Goal: Task Accomplishment & Management: Use online tool/utility

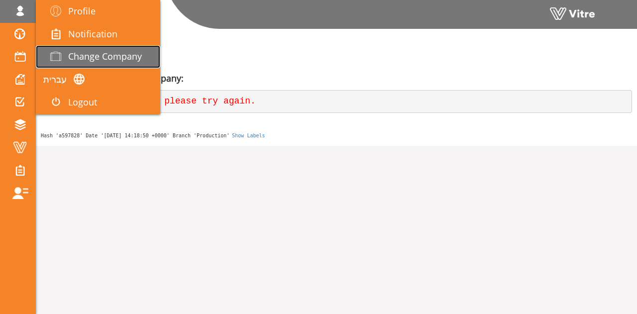
click at [95, 54] on span "Change Company" at bounding box center [105, 56] width 74 height 12
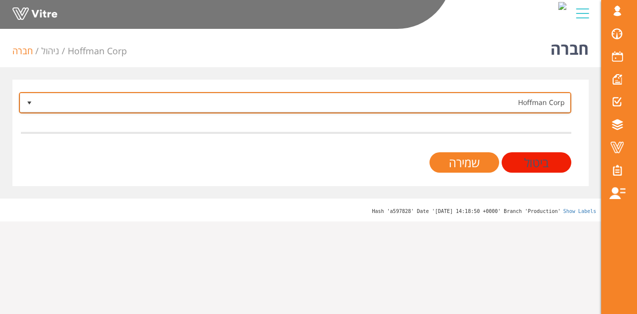
click at [430, 99] on span "Hoffman Corp" at bounding box center [304, 103] width 533 height 18
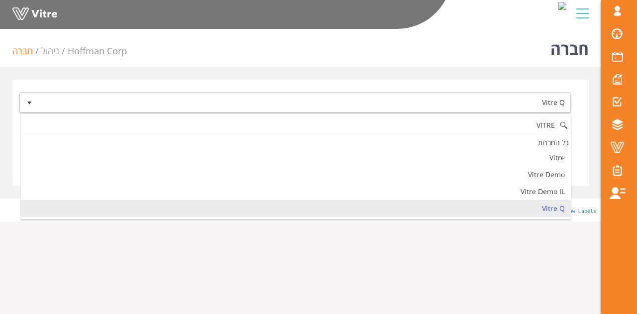
type input "VITRE"
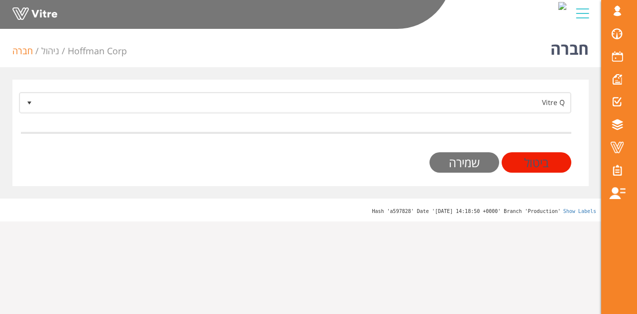
click at [473, 170] on input "שמירה" at bounding box center [465, 162] width 70 height 20
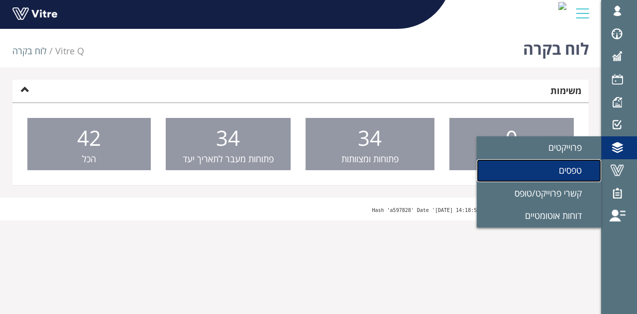
click at [572, 179] on link "טפסים" at bounding box center [539, 170] width 124 height 23
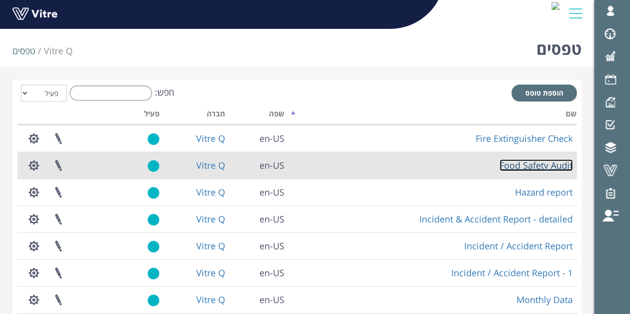
click at [529, 167] on link "Food Safety Audit" at bounding box center [535, 165] width 73 height 12
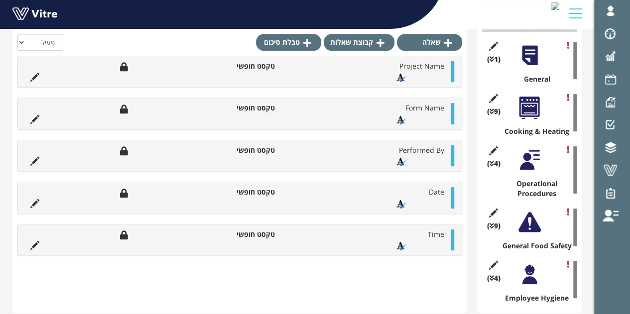
scroll to position [207, 0]
click at [534, 57] on div at bounding box center [529, 56] width 22 height 22
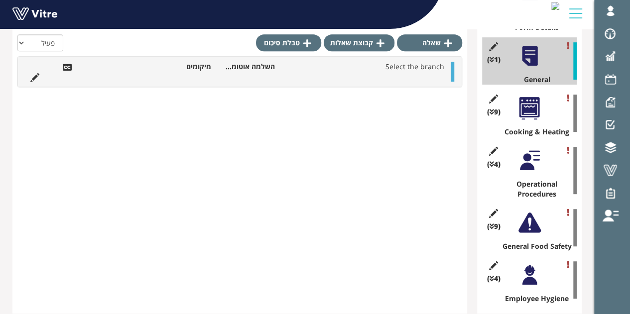
click at [538, 109] on div at bounding box center [529, 108] width 22 height 22
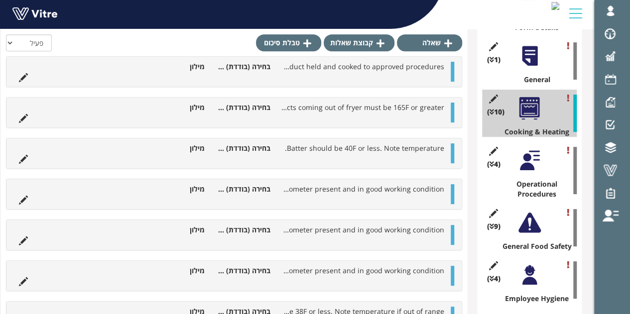
click at [237, 74] on ul "Internal temperatures for cooked and held product must be 165F or greater. Prod…" at bounding box center [231, 72] width 435 height 20
click at [28, 78] on icon at bounding box center [23, 77] width 9 height 9
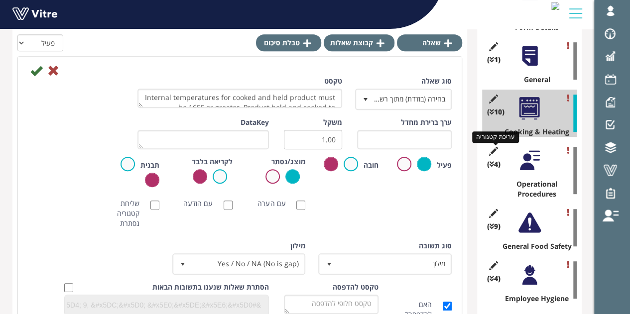
click at [491, 147] on icon at bounding box center [493, 151] width 12 height 9
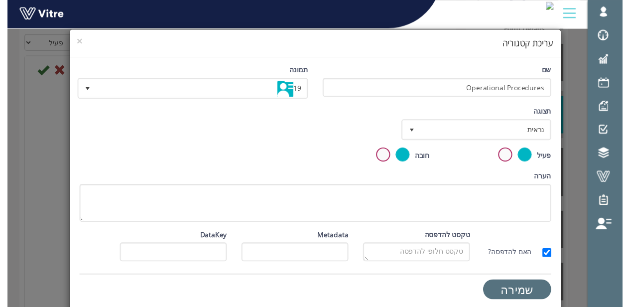
scroll to position [208, 0]
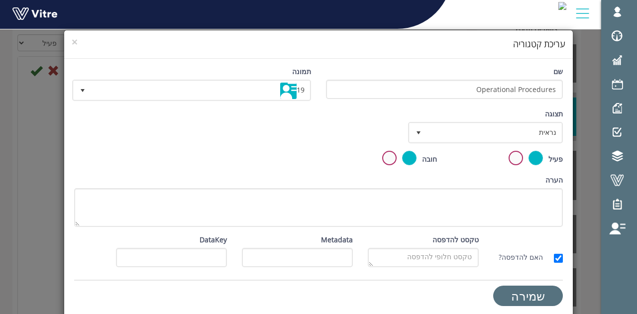
click at [78, 43] on div "× עריכת קטגוריה" at bounding box center [318, 44] width 509 height 28
click at [78, 43] on span "×" at bounding box center [75, 42] width 6 height 14
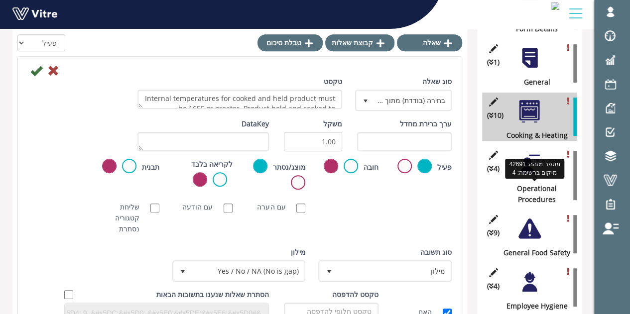
click at [539, 189] on div "Operational Procedures" at bounding box center [533, 194] width 87 height 22
click at [530, 163] on div at bounding box center [529, 164] width 22 height 22
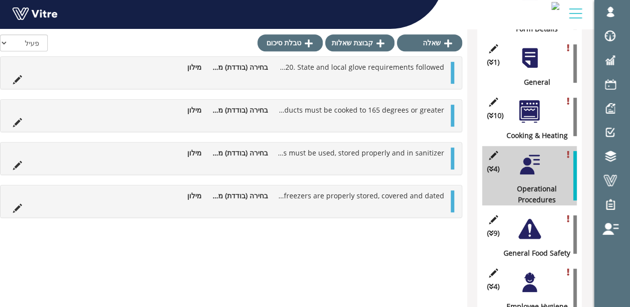
click at [20, 80] on icon at bounding box center [17, 79] width 9 height 9
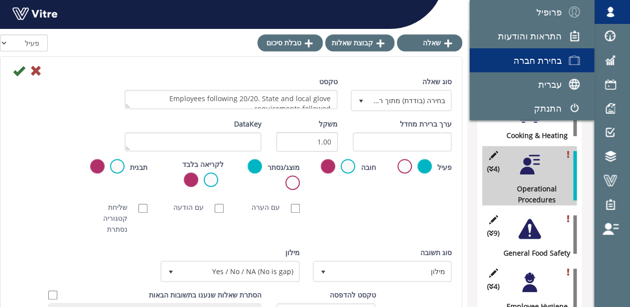
click at [539, 63] on span "בחירת חברה" at bounding box center [537, 60] width 48 height 12
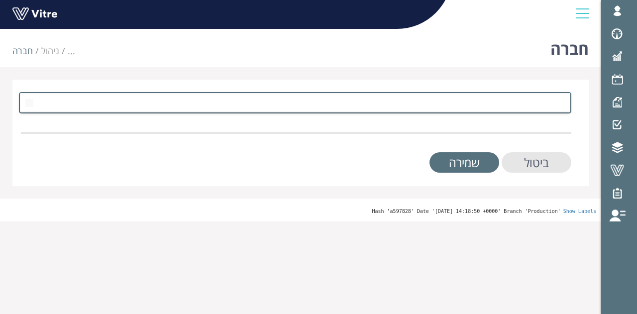
click at [542, 102] on span at bounding box center [304, 103] width 533 height 18
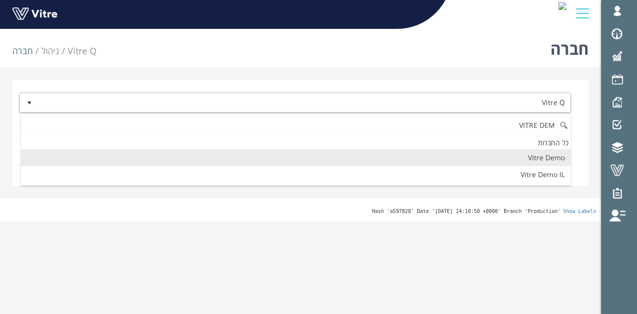
click at [547, 155] on li "Vitre Demo" at bounding box center [296, 157] width 550 height 17
type input "VITRE DEM"
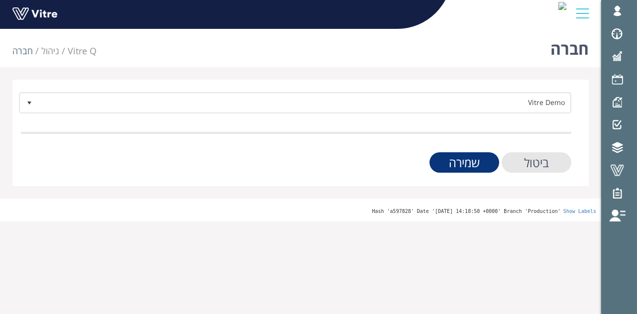
click at [487, 154] on input "שמירה" at bounding box center [465, 162] width 70 height 20
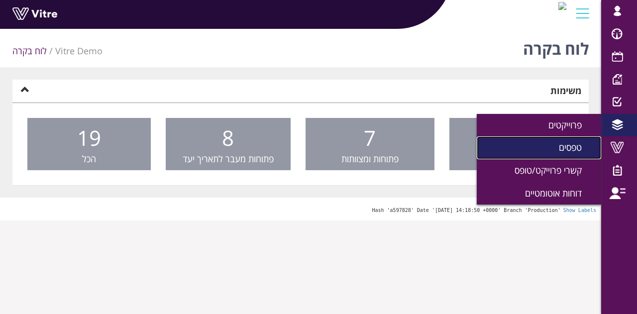
click at [574, 143] on span "טפסים" at bounding box center [576, 147] width 35 height 12
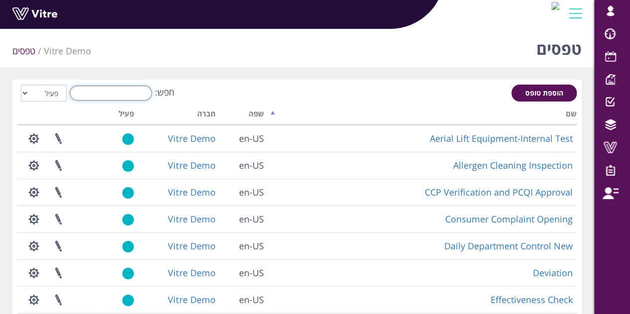
click at [94, 91] on input "חפש:" at bounding box center [111, 93] width 82 height 15
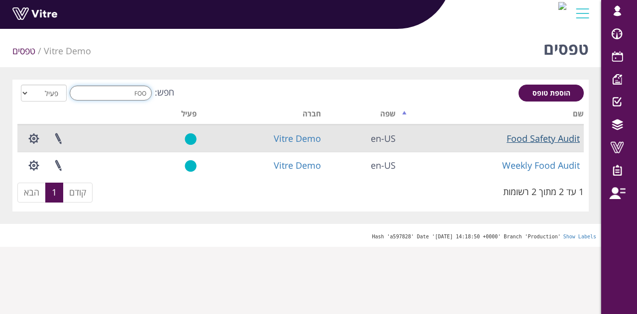
type input "FOO"
click at [546, 140] on link "Food Safety Audit" at bounding box center [543, 138] width 73 height 12
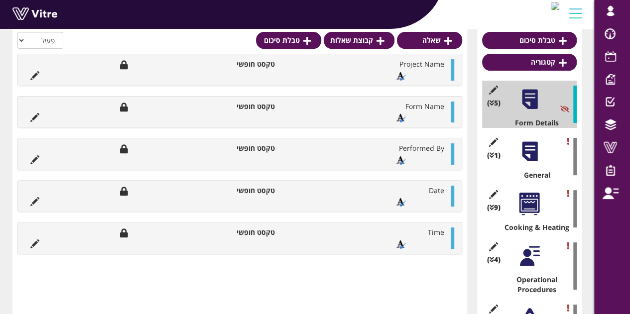
scroll to position [118, 0]
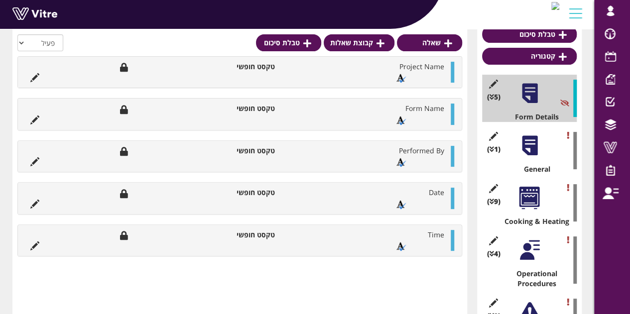
click at [532, 142] on div at bounding box center [529, 145] width 22 height 22
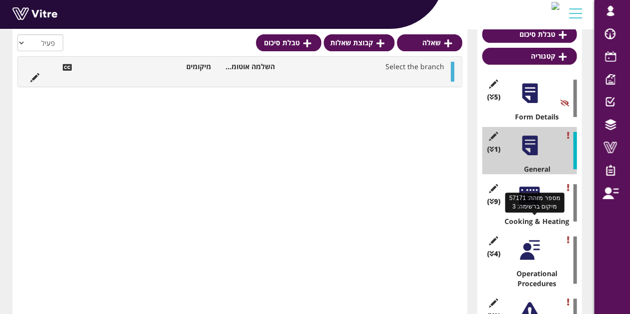
click at [537, 222] on div "Cooking & Heating" at bounding box center [533, 222] width 87 height 10
click at [527, 191] on div at bounding box center [529, 198] width 22 height 22
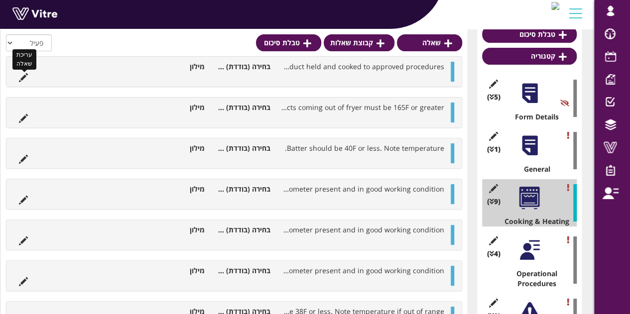
click at [28, 73] on icon at bounding box center [23, 77] width 9 height 9
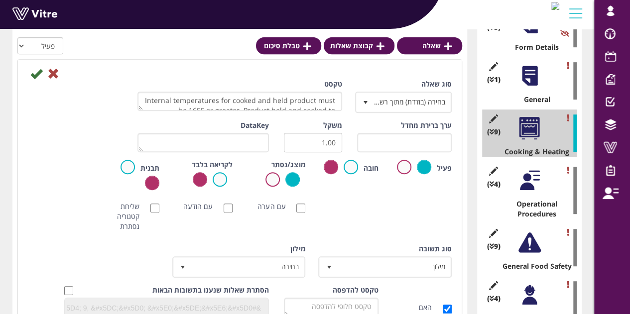
scroll to position [193, 0]
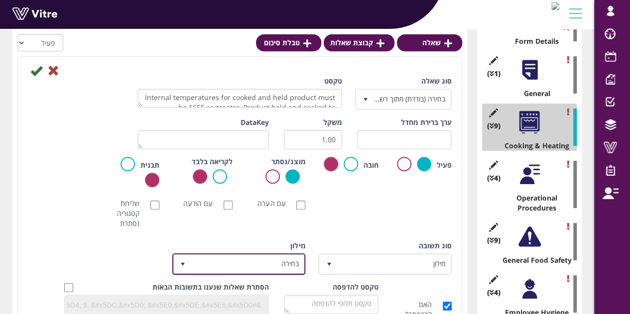
click at [279, 255] on span "בחירה" at bounding box center [248, 264] width 114 height 18
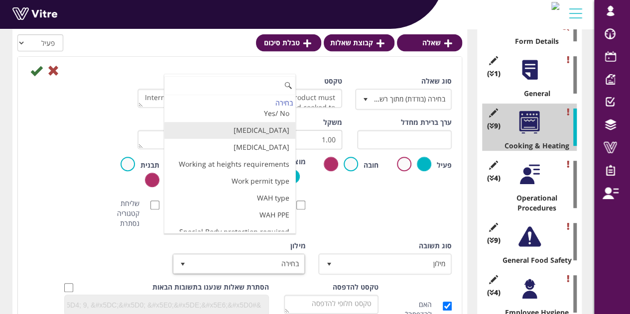
scroll to position [4, 0]
click at [262, 116] on li "Yes/ No" at bounding box center [229, 114] width 130 height 17
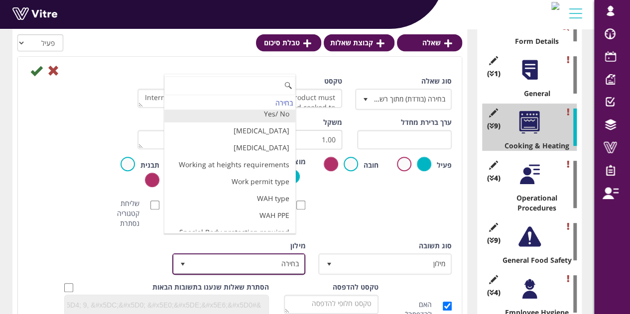
scroll to position [0, 0]
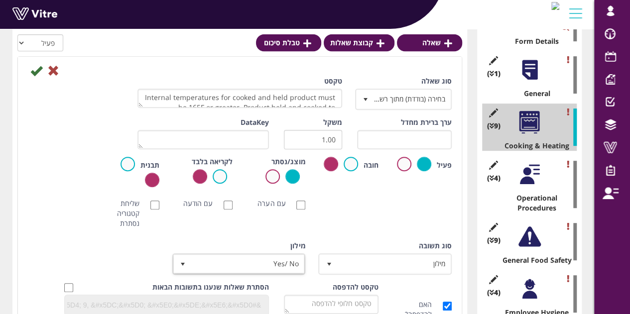
click at [34, 71] on icon at bounding box center [36, 71] width 12 height 12
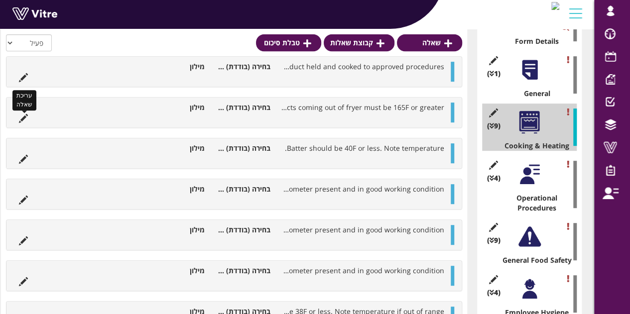
click at [28, 116] on icon at bounding box center [23, 118] width 9 height 9
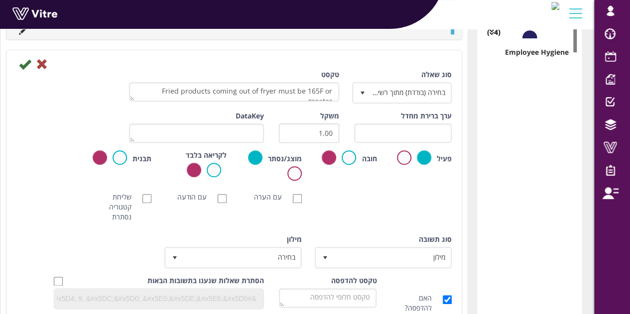
scroll to position [455, 0]
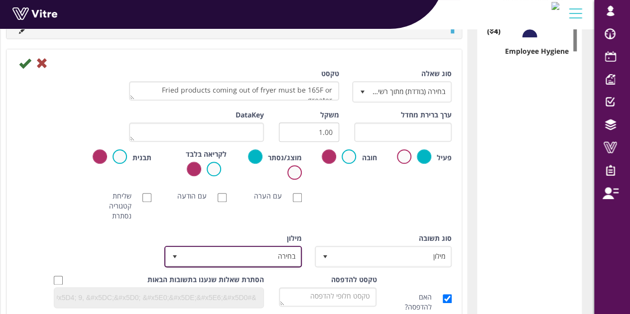
click at [287, 251] on span "בחירה" at bounding box center [241, 256] width 117 height 18
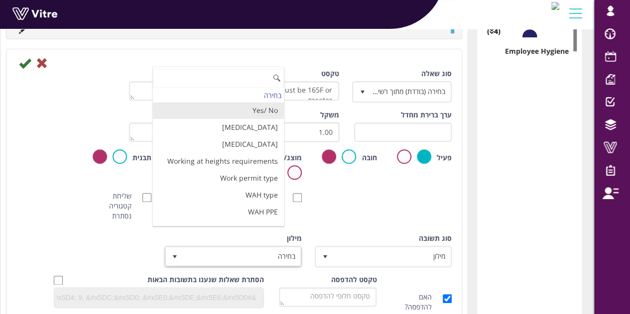
click at [278, 108] on li "Yes/ No" at bounding box center [218, 110] width 130 height 17
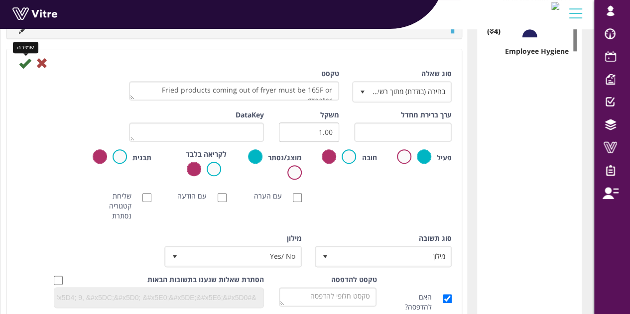
click at [31, 58] on icon at bounding box center [25, 63] width 12 height 12
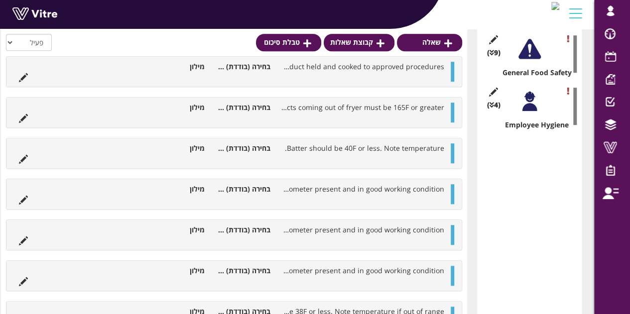
scroll to position [380, 0]
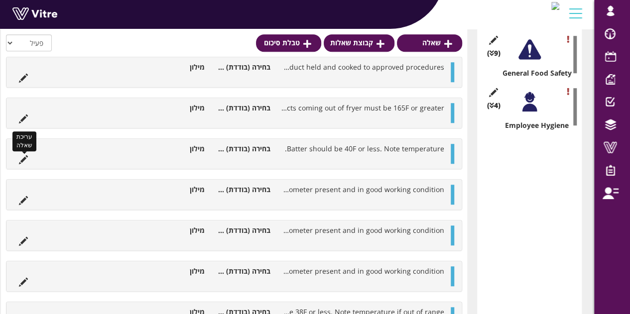
click at [28, 157] on icon at bounding box center [23, 159] width 9 height 9
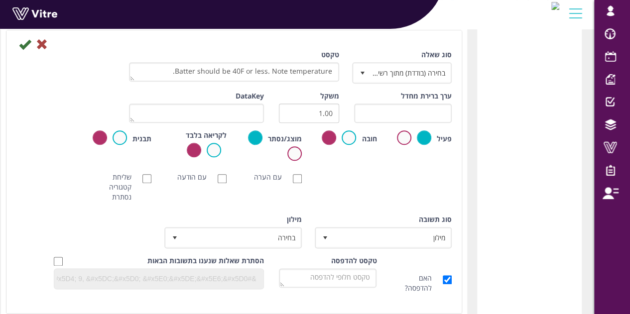
scroll to position [527, 0]
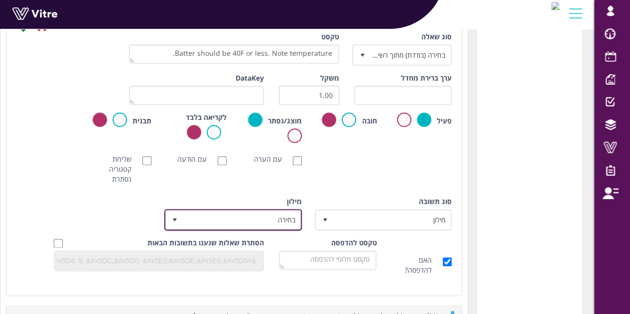
click at [281, 219] on span "בחירה" at bounding box center [241, 220] width 117 height 18
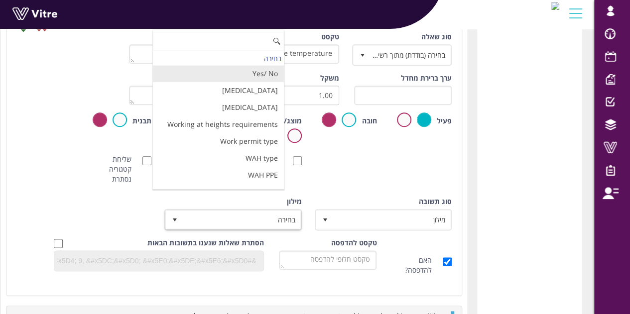
click at [245, 72] on li "Yes/ No" at bounding box center [218, 73] width 130 height 17
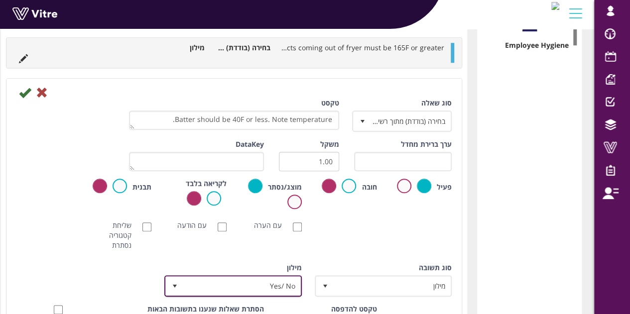
scroll to position [460, 0]
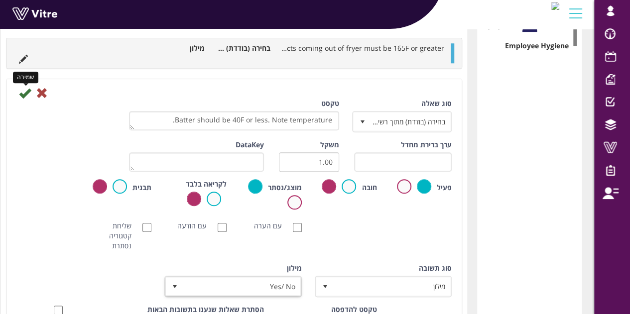
click at [31, 91] on icon at bounding box center [25, 93] width 12 height 12
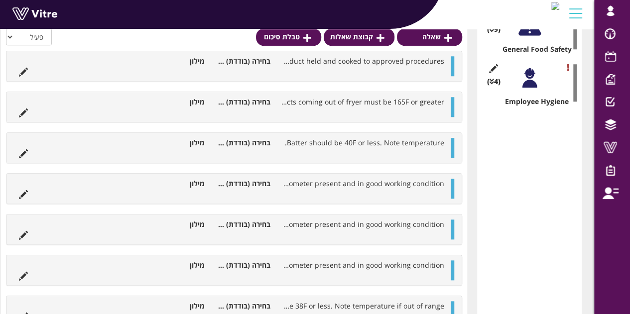
scroll to position [397, 0]
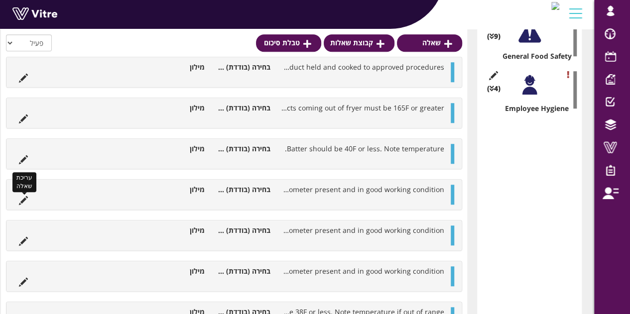
click at [28, 197] on icon at bounding box center [23, 200] width 9 height 9
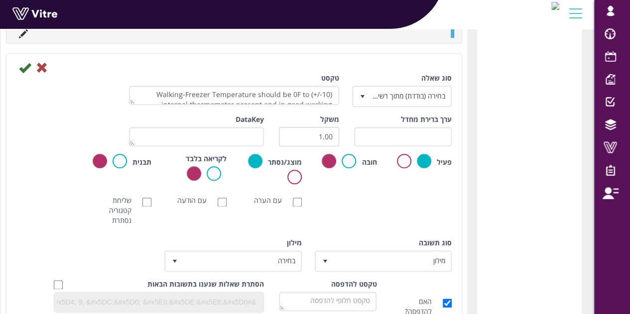
scroll to position [524, 0]
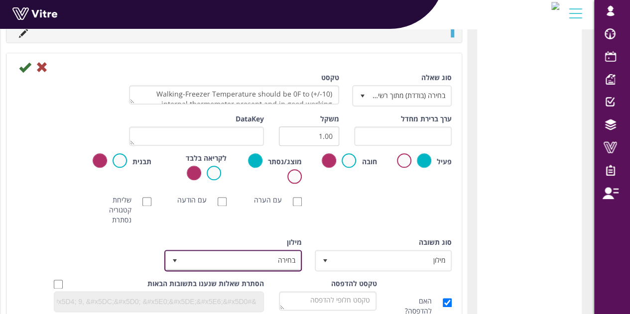
click at [284, 261] on span "בחירה" at bounding box center [241, 260] width 117 height 18
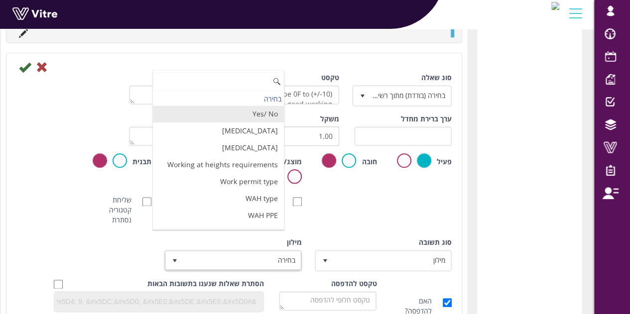
click at [282, 112] on li "Yes/ No" at bounding box center [218, 114] width 130 height 17
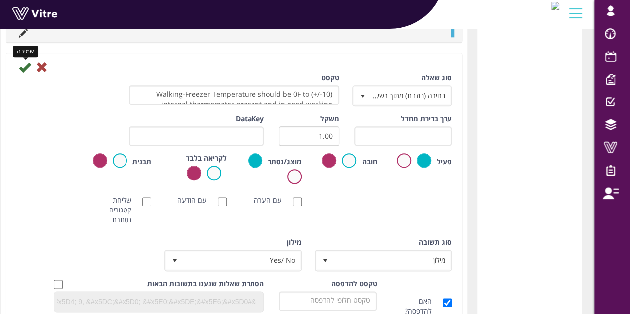
click at [30, 63] on icon at bounding box center [25, 67] width 12 height 12
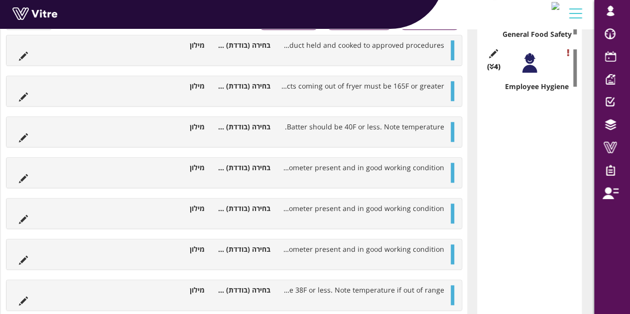
scroll to position [412, 0]
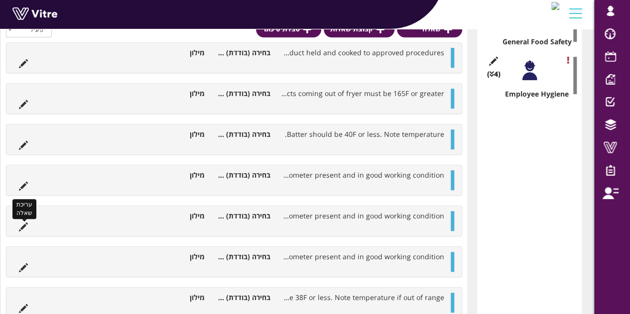
click at [28, 223] on icon at bounding box center [23, 227] width 9 height 9
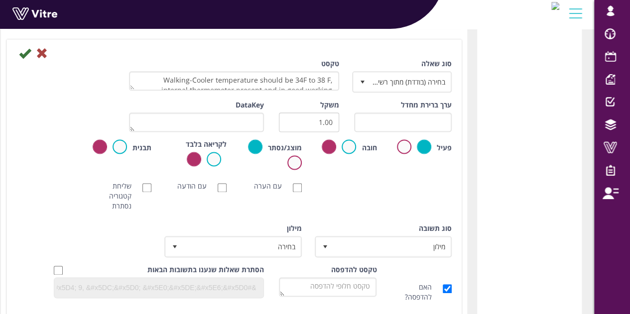
scroll to position [581, 0]
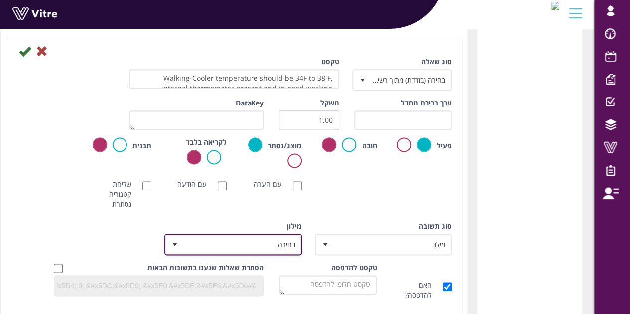
click at [226, 247] on span "בחירה" at bounding box center [241, 245] width 117 height 18
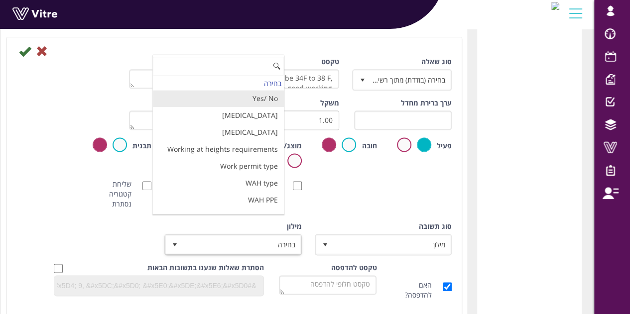
click at [248, 93] on li "Yes/ No" at bounding box center [218, 98] width 130 height 17
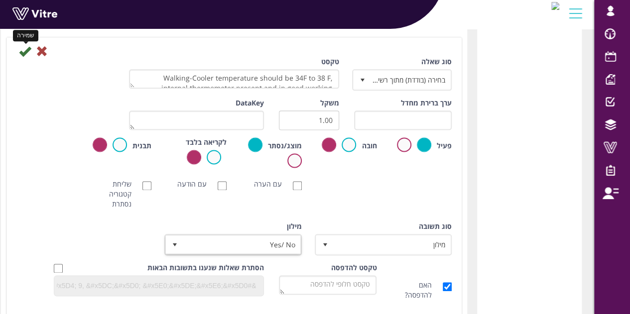
click at [31, 54] on icon at bounding box center [25, 51] width 12 height 12
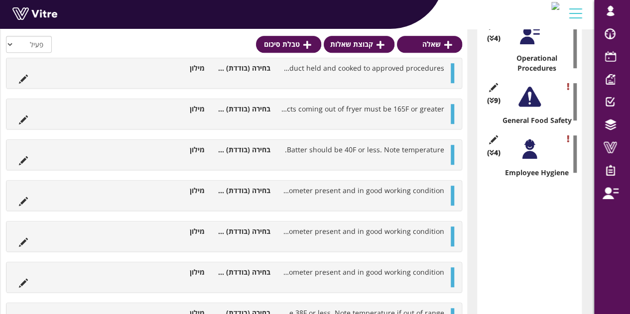
scroll to position [333, 0]
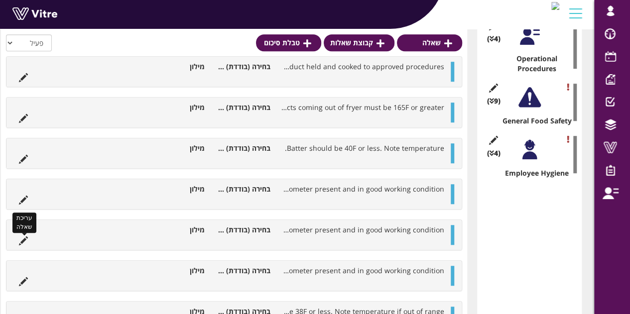
click at [28, 241] on icon at bounding box center [23, 241] width 9 height 9
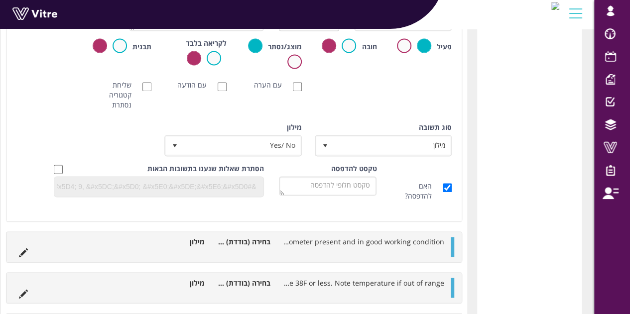
scroll to position [689, 0]
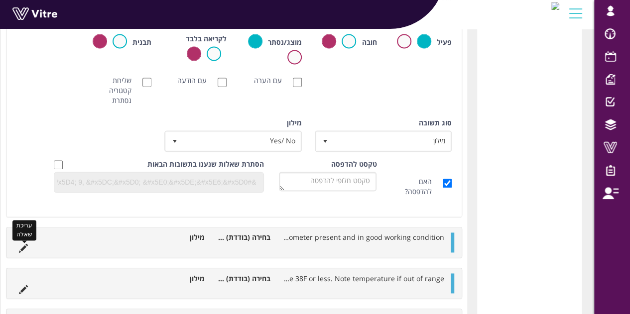
click at [28, 245] on icon at bounding box center [23, 248] width 9 height 9
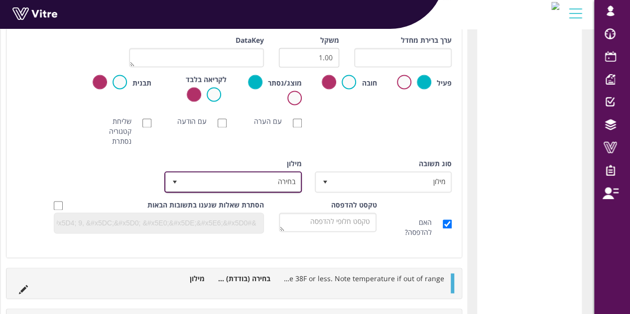
click at [241, 178] on span "בחירה" at bounding box center [241, 182] width 117 height 18
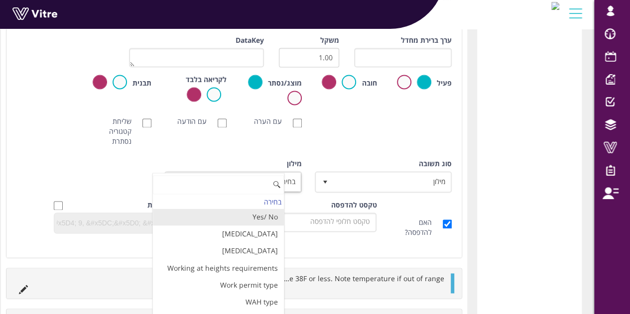
click at [249, 215] on li "Yes/ No" at bounding box center [218, 217] width 130 height 17
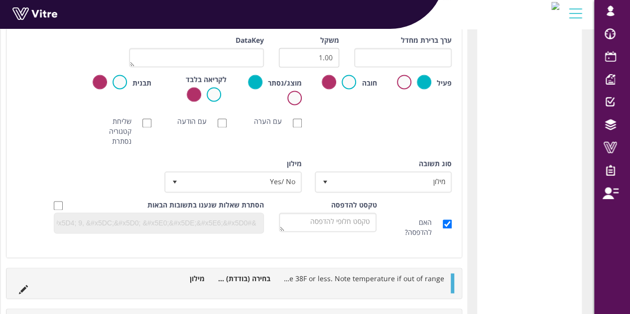
click at [97, 175] on div "סוג תשובה מילון 1 סוג תשובה מילון 1 מודול בחירה שאלה זו תקבע את נושא הטופס (מוג…" at bounding box center [234, 179] width 450 height 41
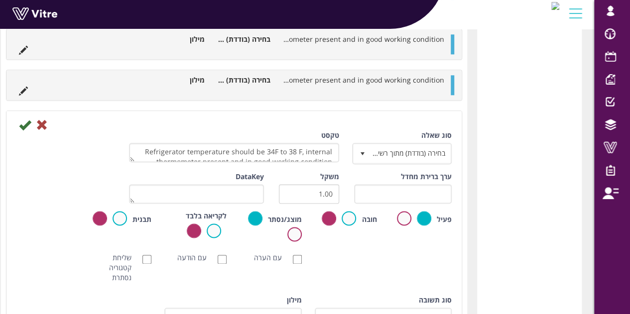
scroll to position [552, 0]
click at [31, 124] on icon at bounding box center [25, 126] width 12 height 12
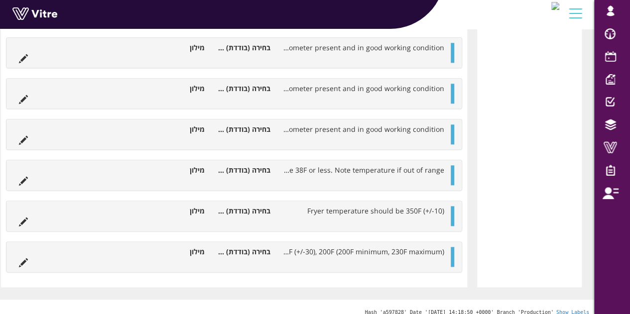
scroll to position [549, 0]
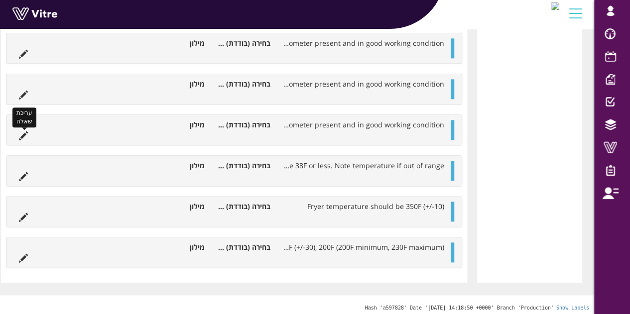
click at [28, 136] on icon at bounding box center [23, 135] width 9 height 9
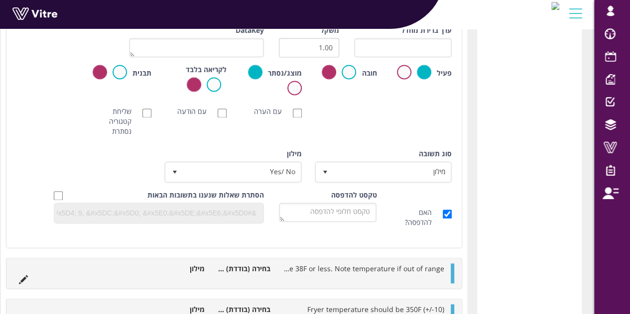
scroll to position [702, 0]
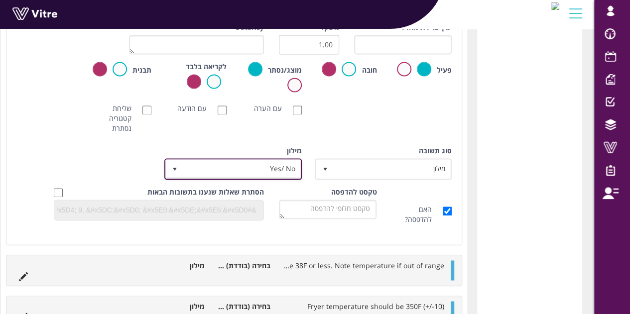
click at [184, 166] on span "select" at bounding box center [175, 169] width 18 height 18
click at [28, 272] on icon at bounding box center [23, 276] width 9 height 9
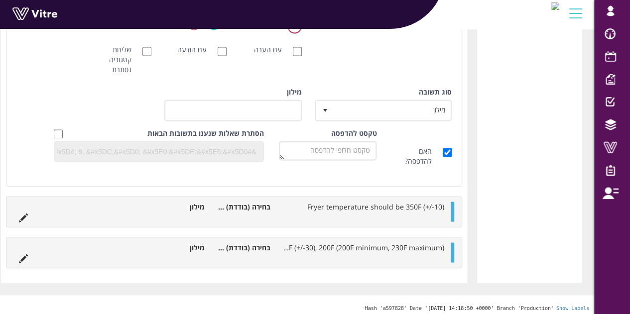
scroll to position [801, 0]
click at [210, 110] on span "בחירה" at bounding box center [241, 111] width 117 height 18
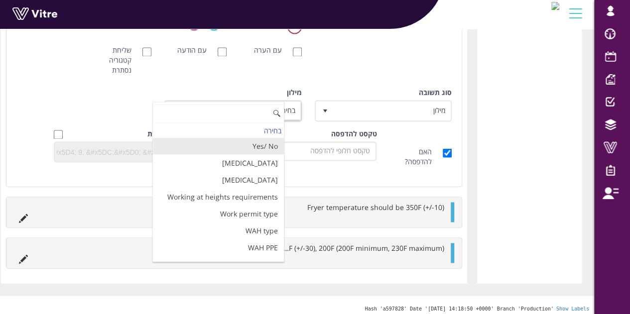
click at [240, 142] on li "Yes/ No" at bounding box center [218, 145] width 130 height 17
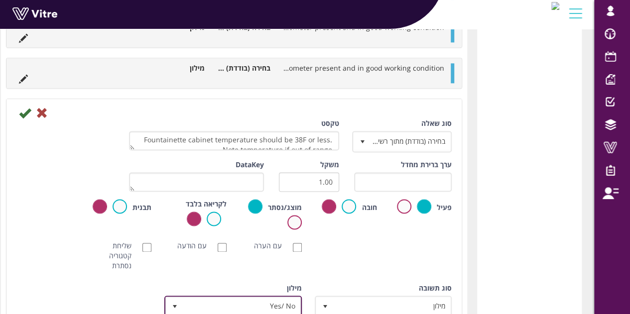
scroll to position [603, 0]
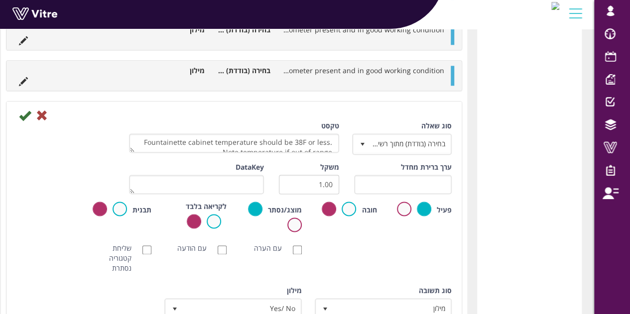
click at [42, 109] on div at bounding box center [234, 115] width 450 height 12
click at [31, 111] on icon at bounding box center [25, 116] width 12 height 12
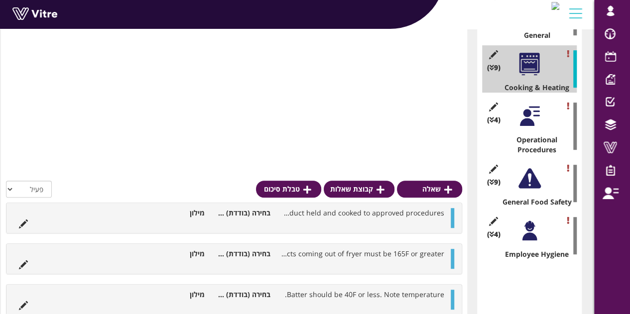
scroll to position [544, 0]
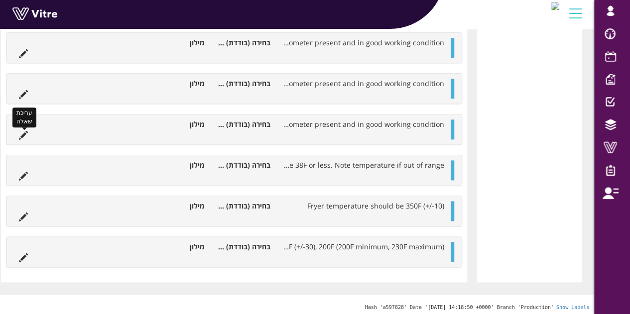
click at [28, 133] on icon at bounding box center [23, 135] width 9 height 9
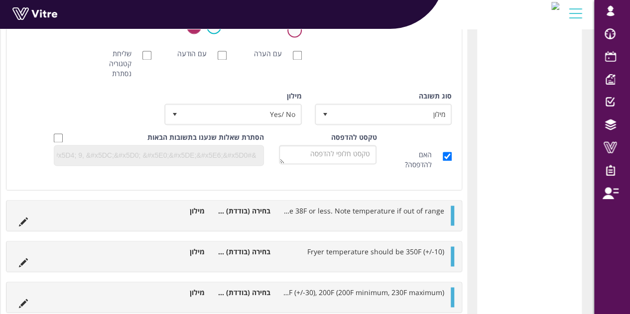
scroll to position [797, 0]
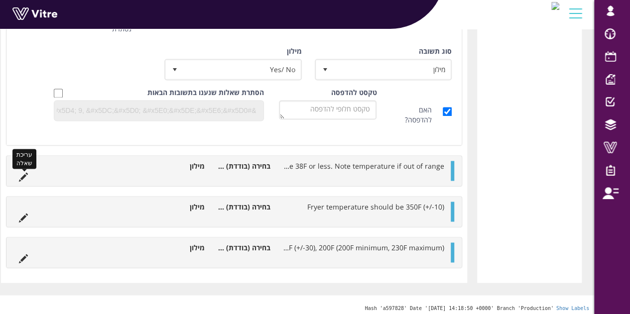
click at [28, 178] on icon at bounding box center [23, 176] width 9 height 9
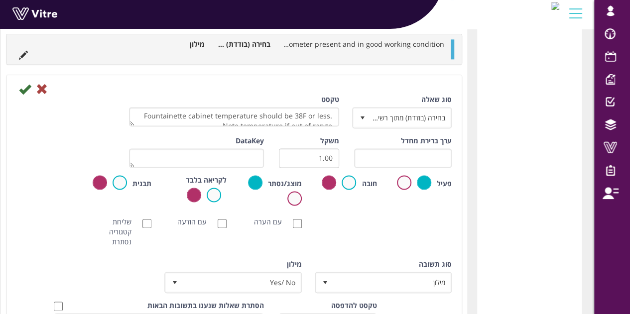
scroll to position [613, 0]
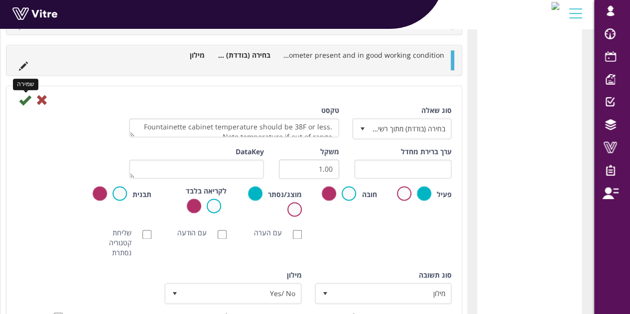
click at [31, 96] on icon at bounding box center [25, 100] width 12 height 12
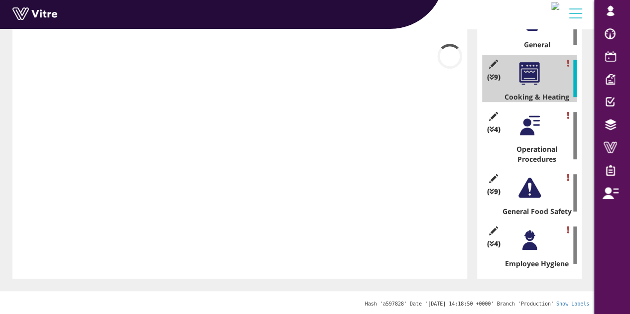
scroll to position [544, 0]
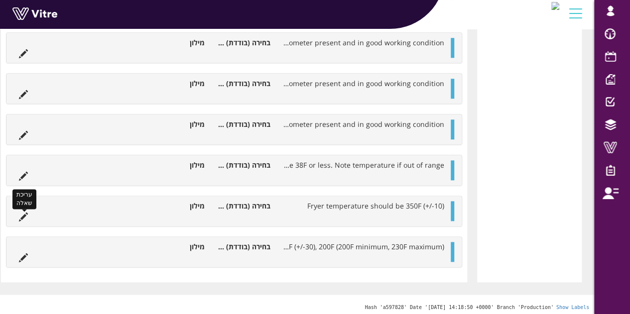
click at [28, 214] on icon at bounding box center [23, 217] width 9 height 9
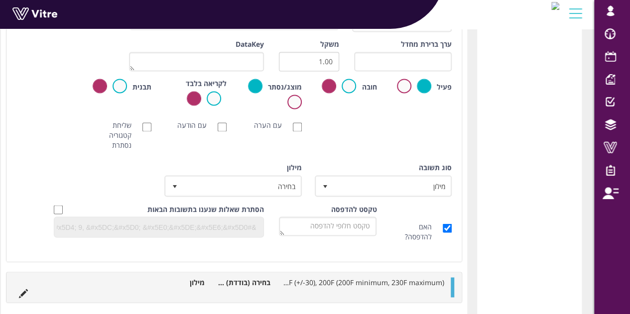
scroll to position [762, 0]
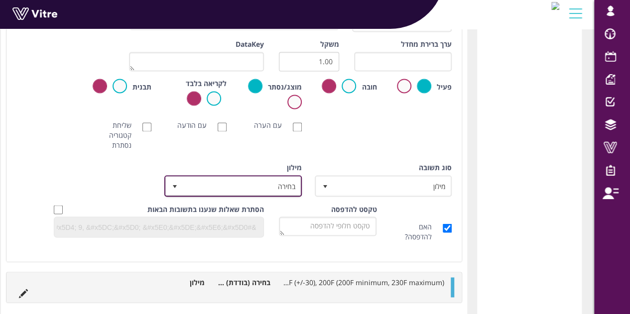
click at [270, 177] on span "בחירה" at bounding box center [241, 186] width 117 height 18
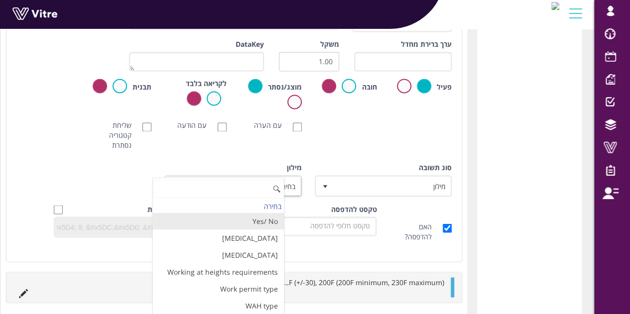
click at [255, 219] on li "Yes/ No" at bounding box center [218, 221] width 130 height 17
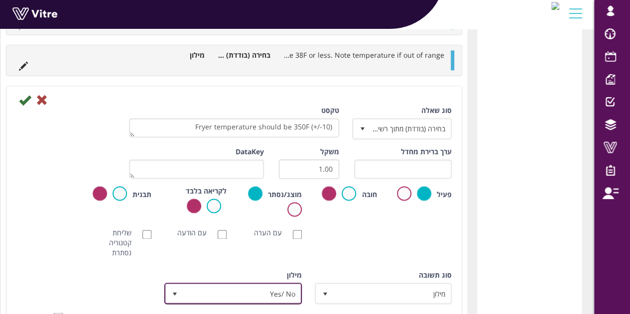
scroll to position [653, 0]
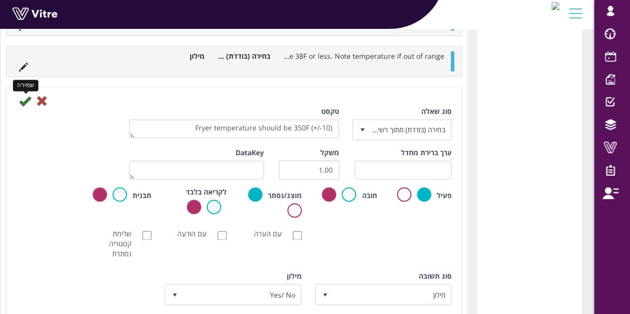
click at [31, 95] on icon at bounding box center [25, 101] width 12 height 12
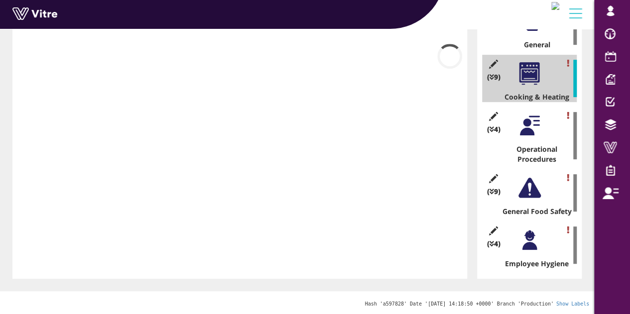
scroll to position [544, 0]
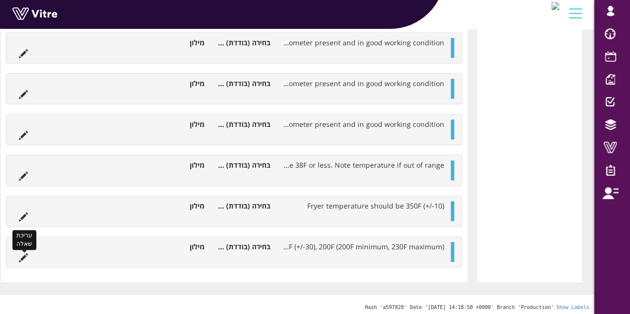
click at [28, 254] on icon at bounding box center [23, 257] width 9 height 9
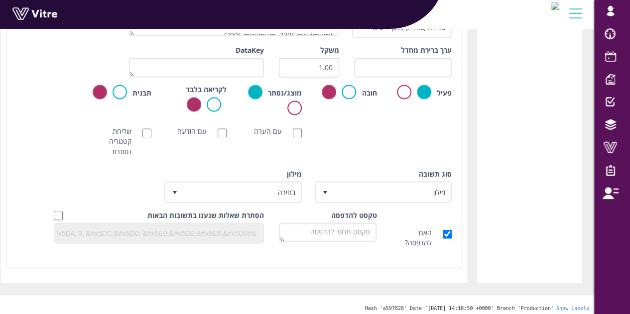
scroll to position [779, 0]
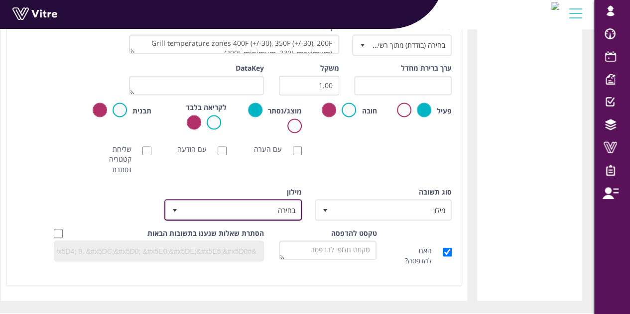
click at [205, 210] on span "בחירה" at bounding box center [241, 210] width 117 height 18
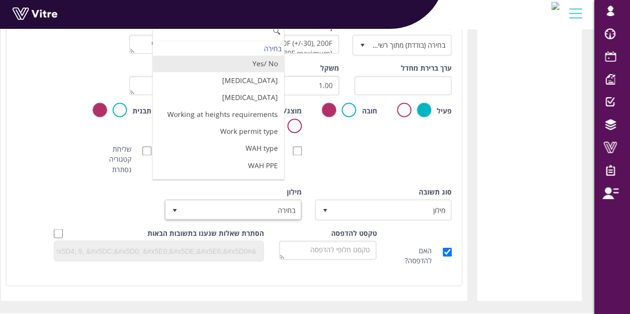
click at [237, 62] on li "Yes/ No" at bounding box center [218, 63] width 130 height 17
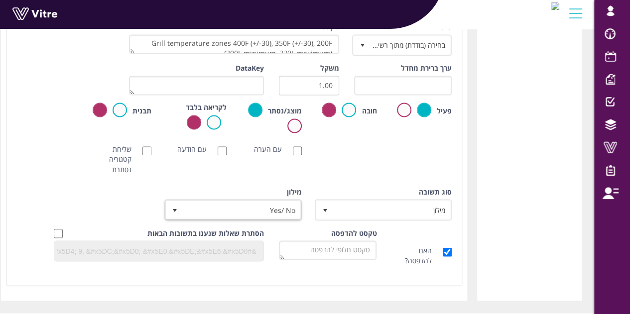
click at [75, 121] on div "פעיל חובה מוצג/נסתר לקריאה בלבד תבנית הגדרת שם טיוטה" at bounding box center [234, 121] width 450 height 37
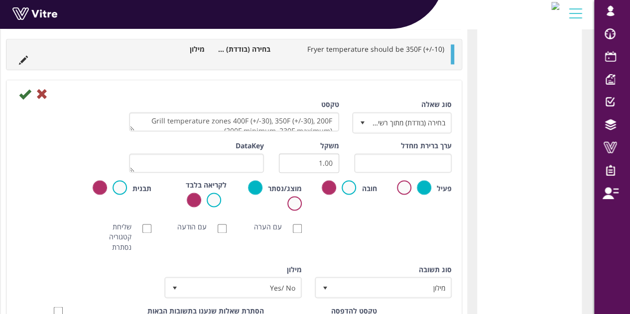
scroll to position [680, 0]
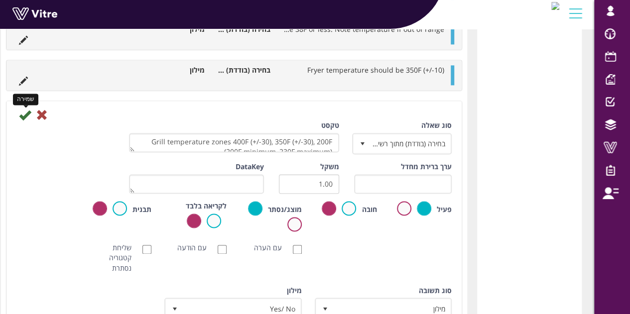
click at [31, 113] on icon at bounding box center [25, 115] width 12 height 12
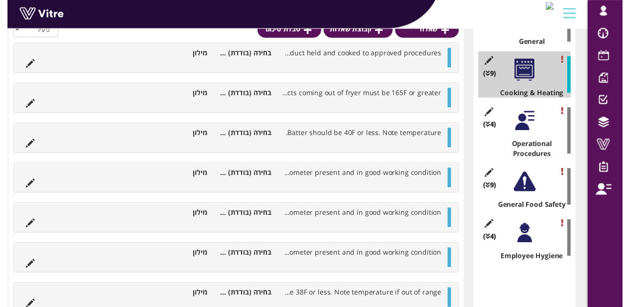
scroll to position [231, 0]
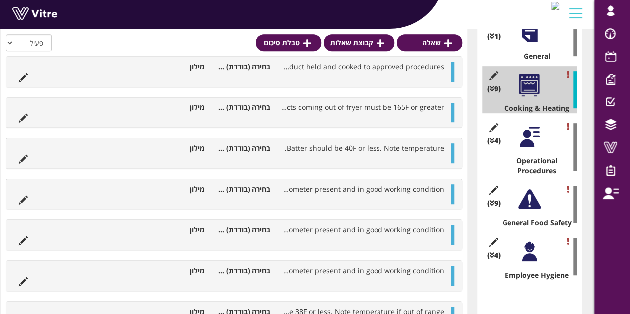
click at [531, 138] on div at bounding box center [529, 137] width 22 height 22
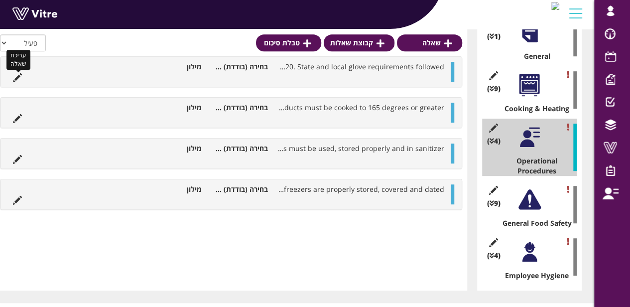
click at [21, 75] on icon at bounding box center [17, 77] width 9 height 9
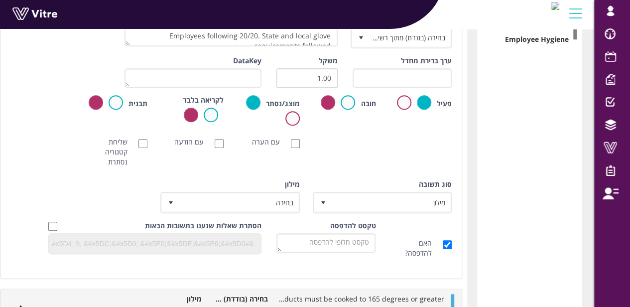
scroll to position [465, 0]
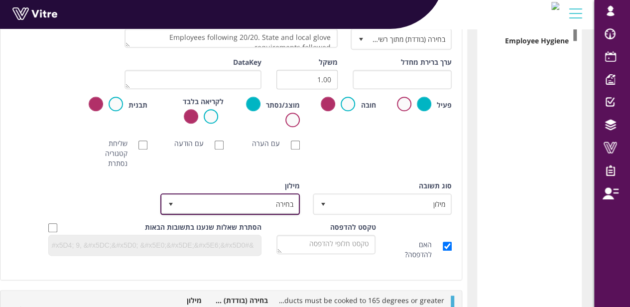
click at [215, 203] on span "בחירה" at bounding box center [238, 204] width 119 height 18
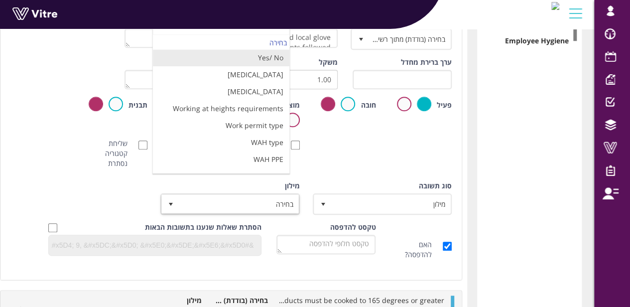
click at [259, 55] on li "Yes/ No" at bounding box center [221, 57] width 136 height 17
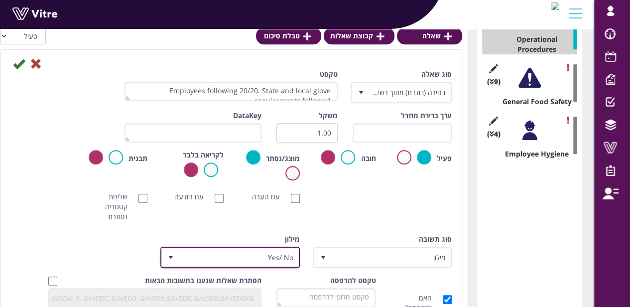
scroll to position [345, 0]
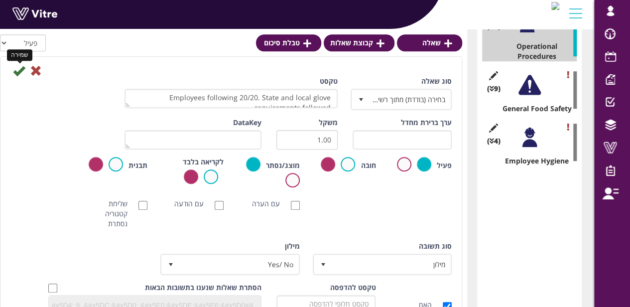
click at [16, 67] on icon at bounding box center [19, 71] width 12 height 12
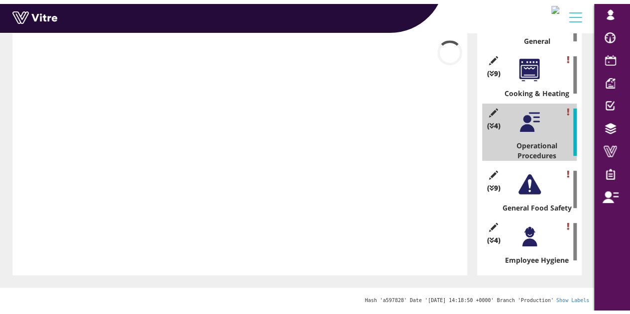
scroll to position [251, 0]
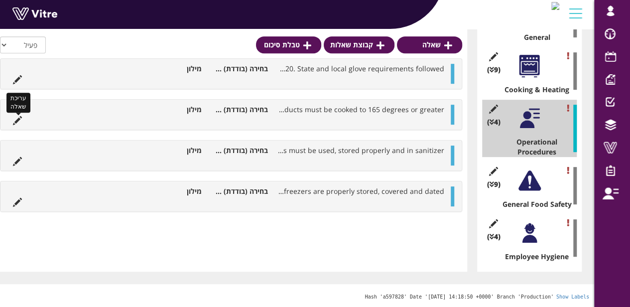
click at [17, 116] on icon at bounding box center [17, 120] width 9 height 9
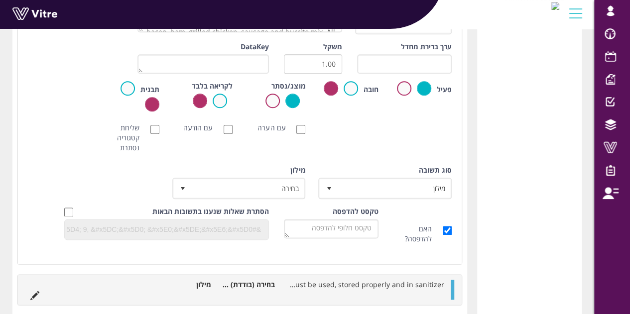
scroll to position [505, 0]
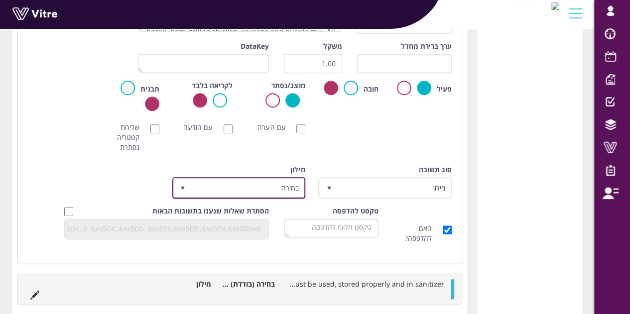
click at [209, 179] on span "בחירה" at bounding box center [248, 188] width 114 height 18
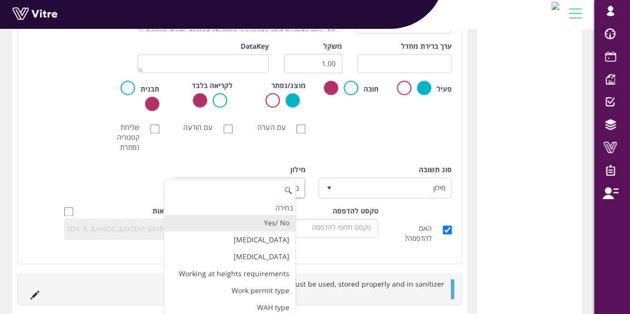
click at [242, 220] on li "Yes/ No" at bounding box center [229, 223] width 130 height 17
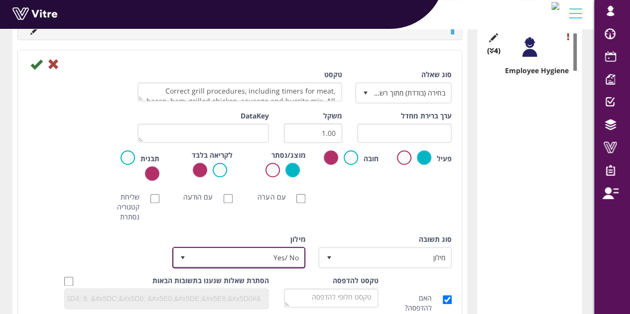
scroll to position [435, 0]
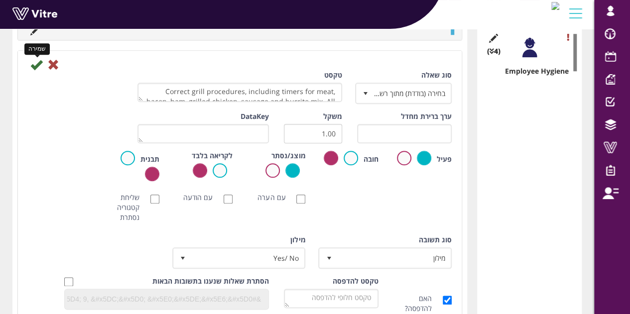
click at [36, 63] on icon at bounding box center [36, 65] width 12 height 12
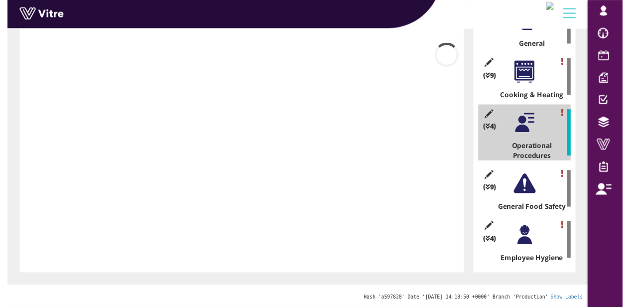
scroll to position [259, 0]
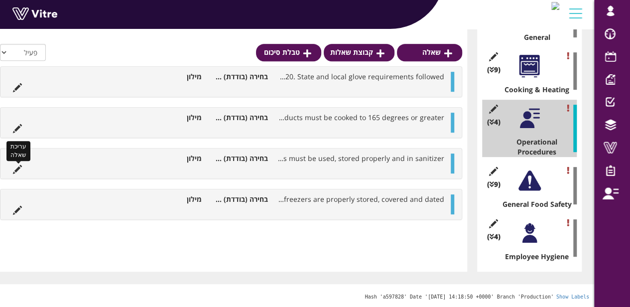
click at [17, 165] on icon at bounding box center [17, 169] width 9 height 9
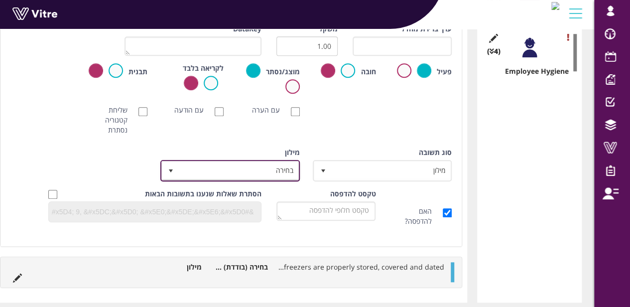
click at [194, 170] on span "בחירה" at bounding box center [238, 170] width 119 height 18
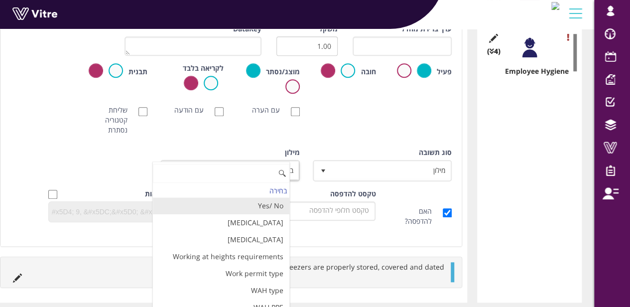
click at [223, 202] on li "Yes/ No" at bounding box center [221, 205] width 136 height 17
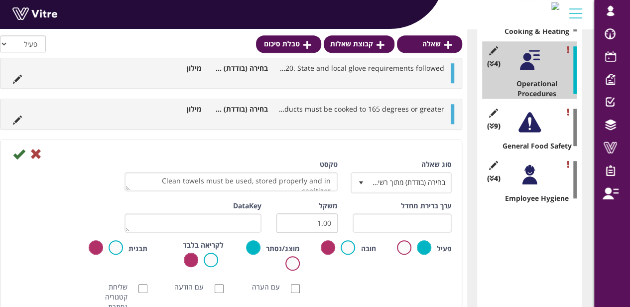
scroll to position [307, 0]
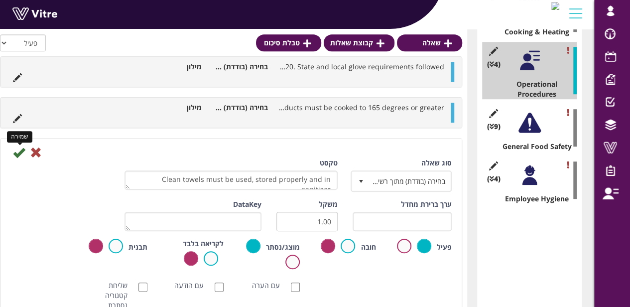
click at [15, 152] on icon at bounding box center [19, 152] width 12 height 12
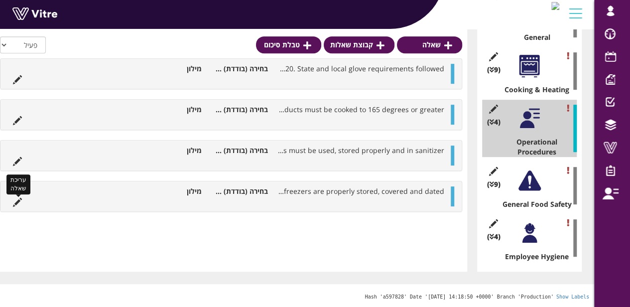
click at [19, 201] on icon at bounding box center [17, 202] width 9 height 9
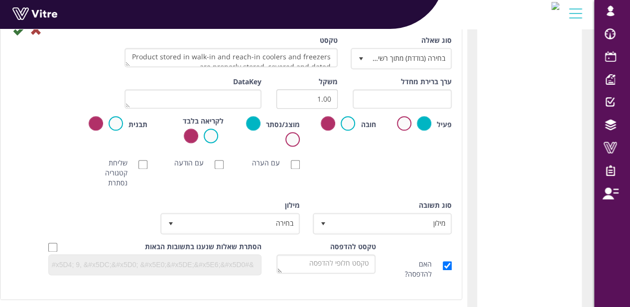
scroll to position [569, 0]
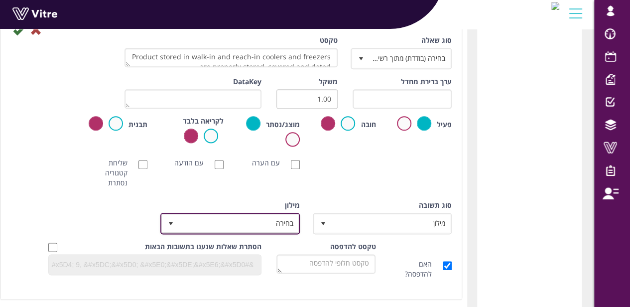
click at [178, 226] on span "select" at bounding box center [171, 223] width 18 height 18
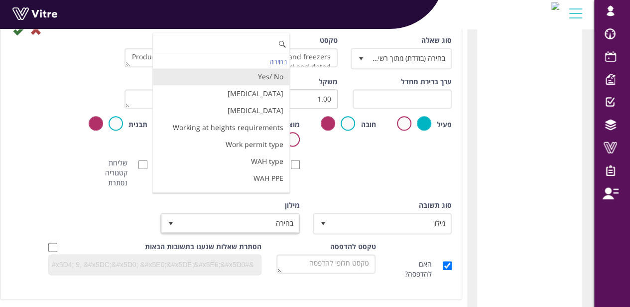
click at [230, 74] on li "Yes/ No" at bounding box center [221, 76] width 136 height 17
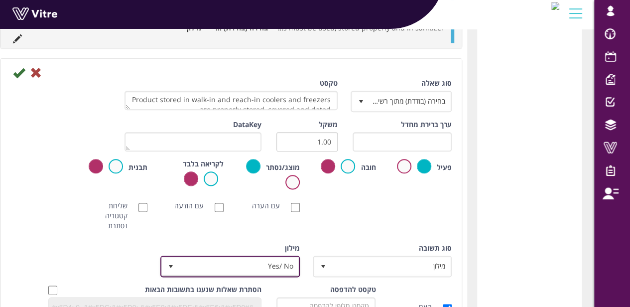
scroll to position [516, 0]
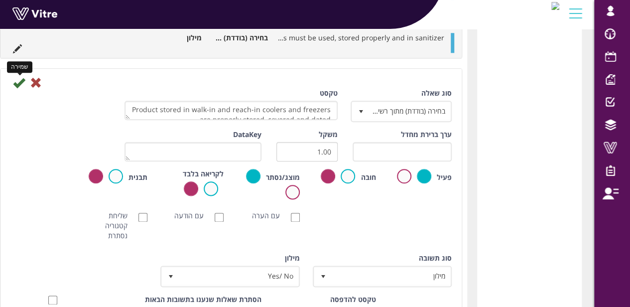
click at [17, 82] on icon at bounding box center [19, 83] width 12 height 12
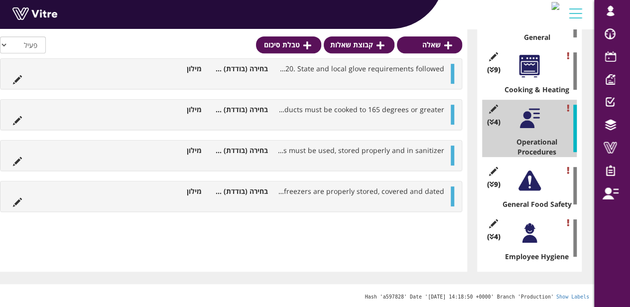
click at [534, 182] on div at bounding box center [529, 180] width 22 height 22
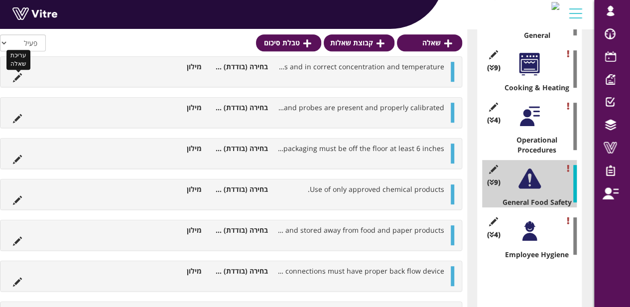
click at [17, 77] on icon at bounding box center [17, 77] width 9 height 9
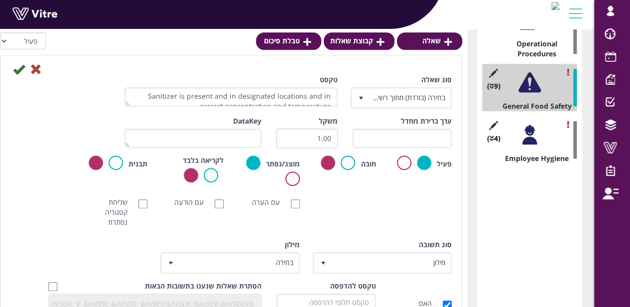
scroll to position [351, 0]
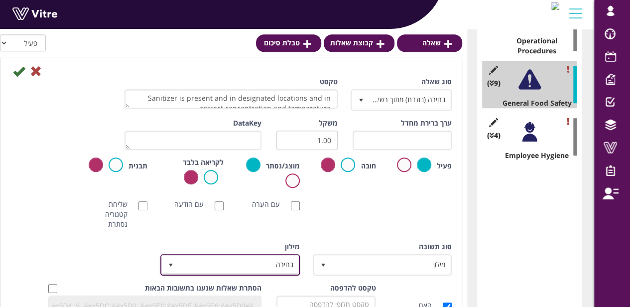
click at [195, 271] on span "בחירה" at bounding box center [238, 264] width 119 height 18
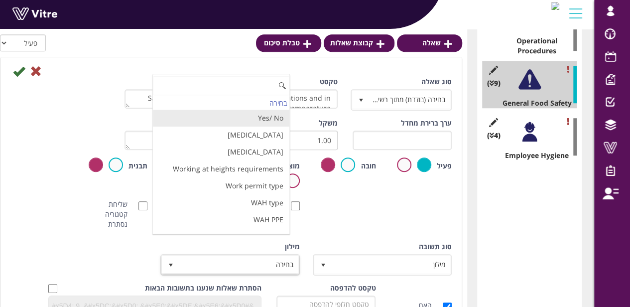
click at [242, 116] on li "Yes/ No" at bounding box center [221, 118] width 136 height 17
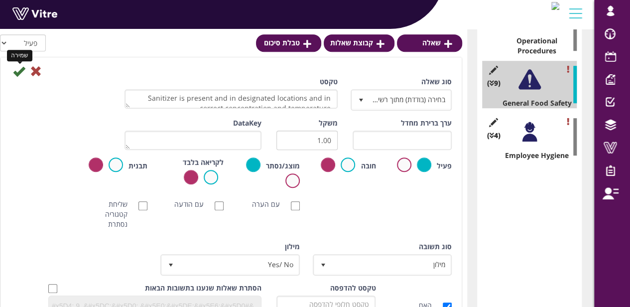
click at [21, 72] on icon at bounding box center [19, 71] width 12 height 12
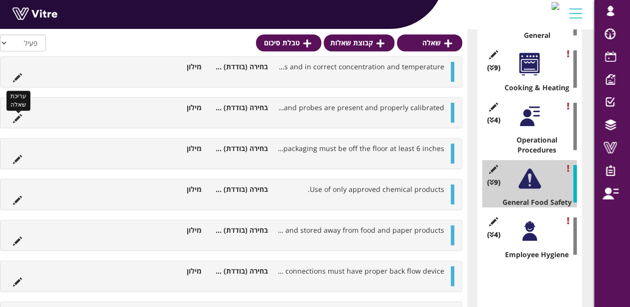
click at [19, 114] on icon at bounding box center [17, 118] width 9 height 9
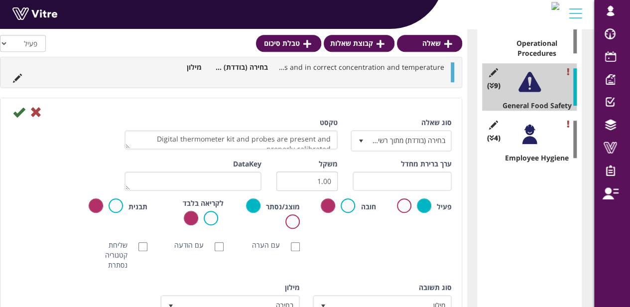
scroll to position [349, 0]
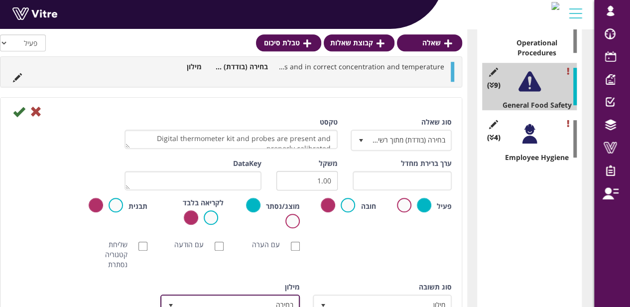
click at [209, 297] on span "בחירה" at bounding box center [238, 305] width 119 height 18
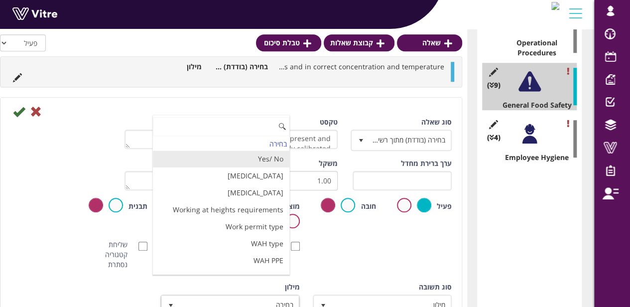
click at [225, 157] on li "Yes/ No" at bounding box center [221, 158] width 136 height 17
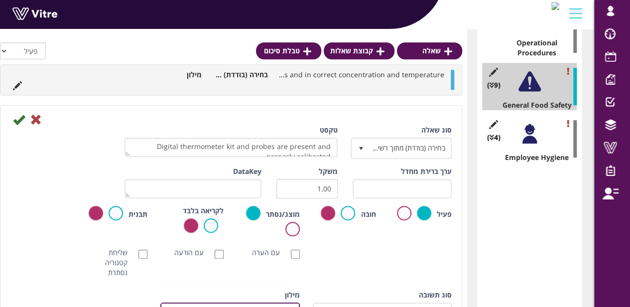
scroll to position [357, 0]
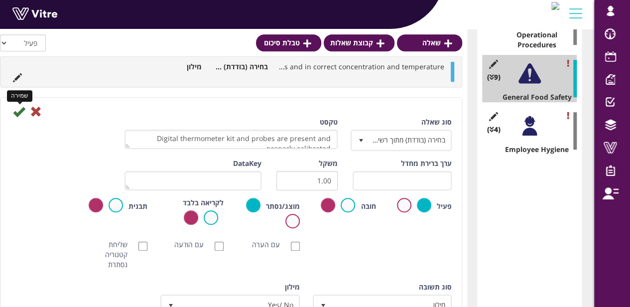
click at [15, 112] on icon at bounding box center [19, 112] width 12 height 12
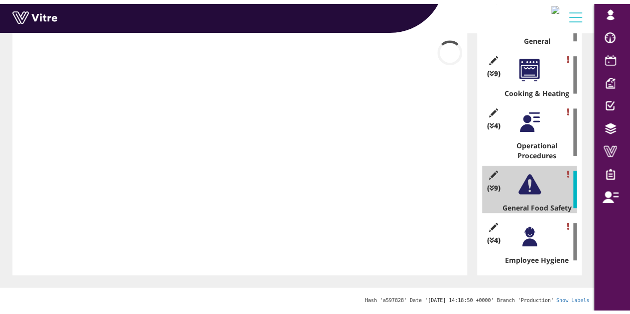
scroll to position [251, 0]
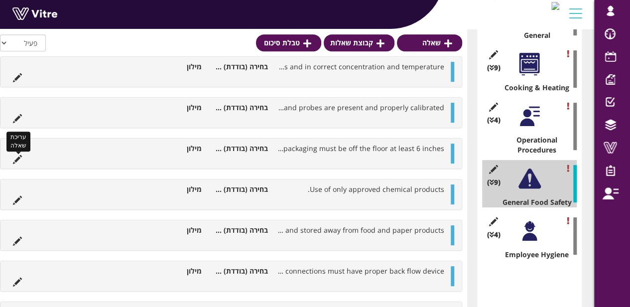
click at [18, 157] on icon at bounding box center [17, 159] width 9 height 9
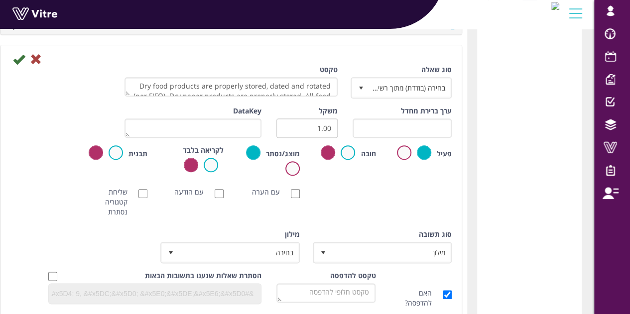
scroll to position [490, 0]
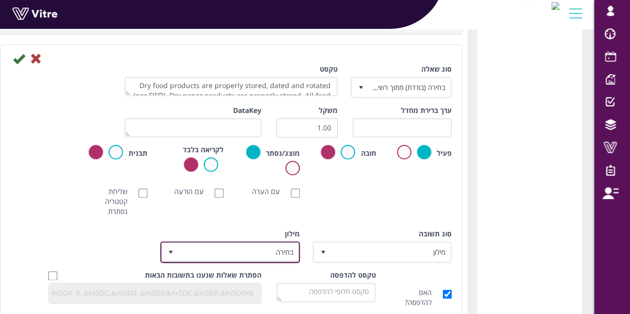
click at [180, 245] on span "select" at bounding box center [171, 252] width 18 height 18
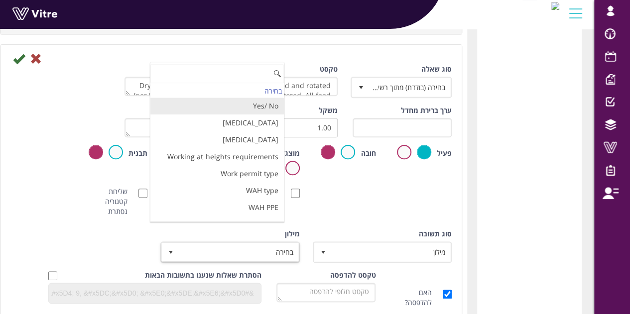
click at [245, 104] on li "Yes/ No" at bounding box center [217, 106] width 134 height 17
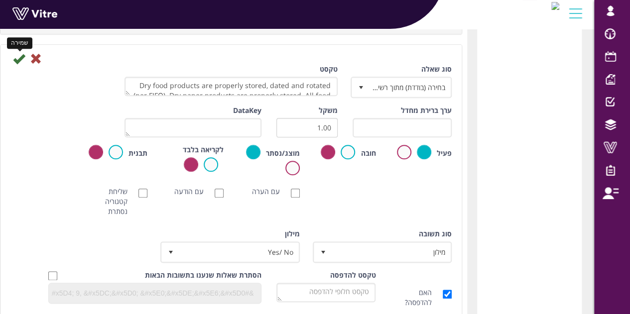
click at [25, 53] on icon at bounding box center [19, 59] width 12 height 12
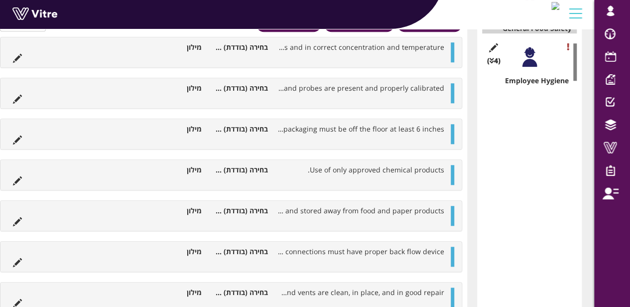
scroll to position [423, 0]
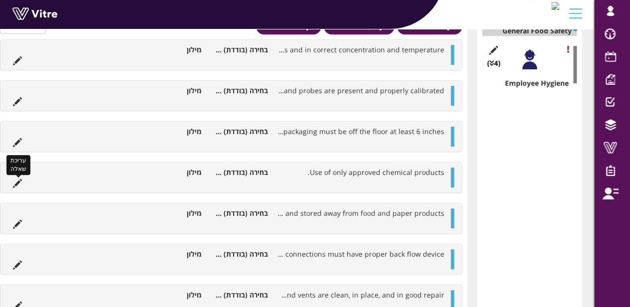
click at [15, 179] on icon at bounding box center [17, 183] width 9 height 9
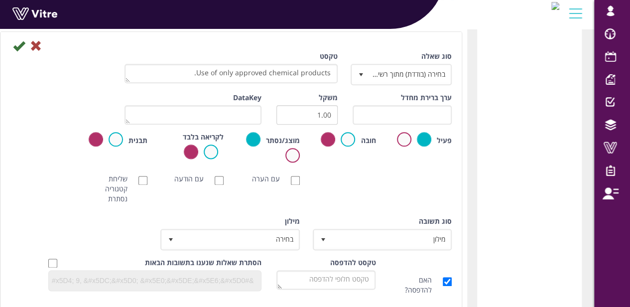
scroll to position [554, 0]
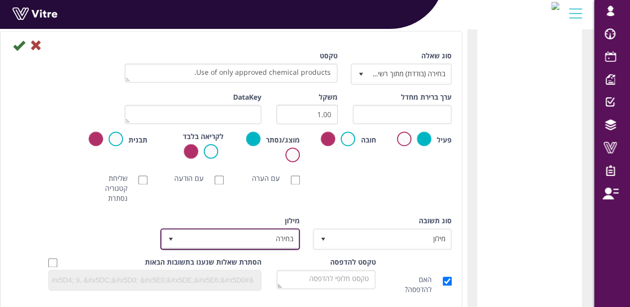
click at [193, 241] on span "בחירה" at bounding box center [238, 239] width 119 height 18
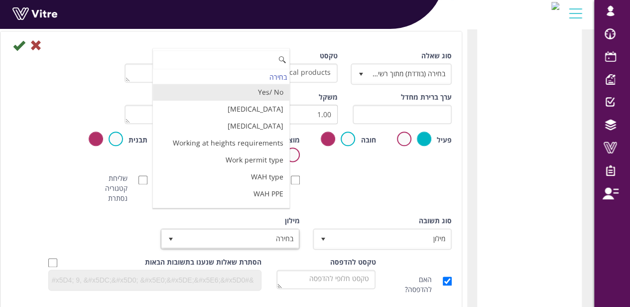
click at [235, 94] on li "Yes/ No" at bounding box center [221, 92] width 136 height 17
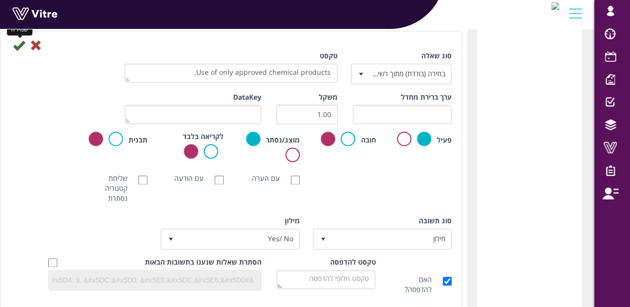
click at [18, 40] on icon at bounding box center [19, 45] width 12 height 12
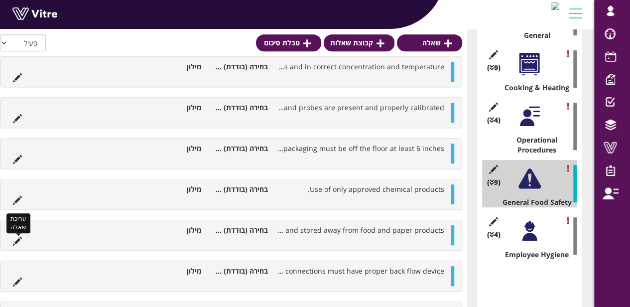
click at [18, 238] on icon at bounding box center [17, 241] width 9 height 9
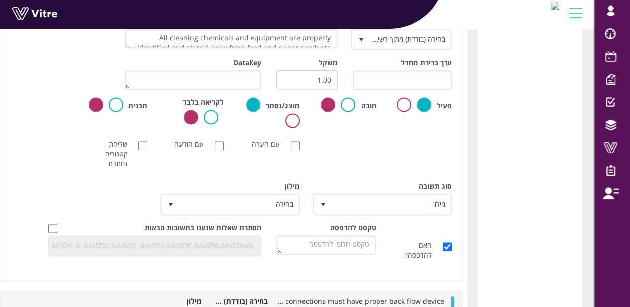
scroll to position [629, 0]
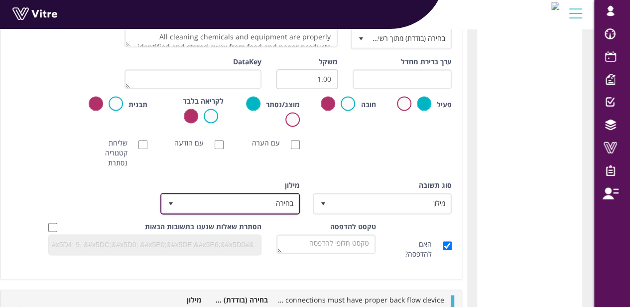
click at [195, 203] on span "בחירה" at bounding box center [238, 203] width 119 height 18
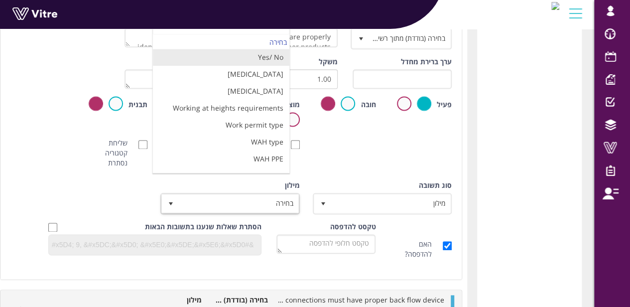
click at [225, 61] on li "Yes/ No" at bounding box center [221, 57] width 136 height 17
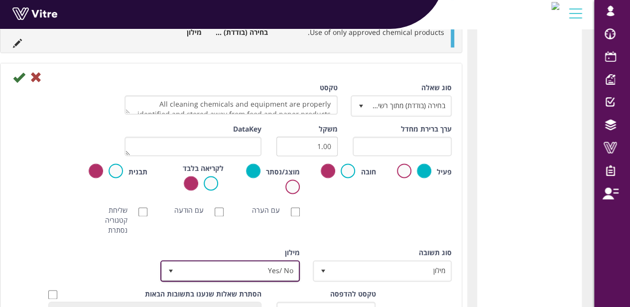
scroll to position [561, 0]
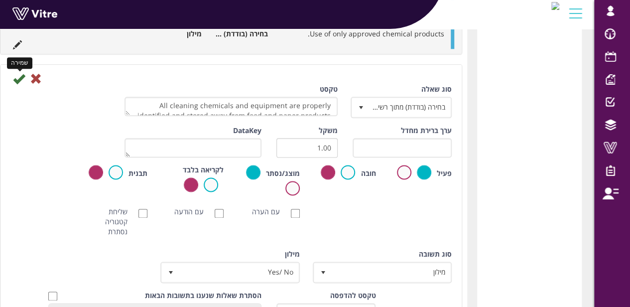
click at [16, 78] on icon at bounding box center [19, 79] width 12 height 12
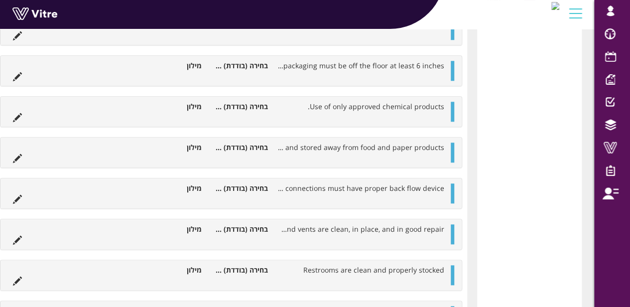
scroll to position [493, 0]
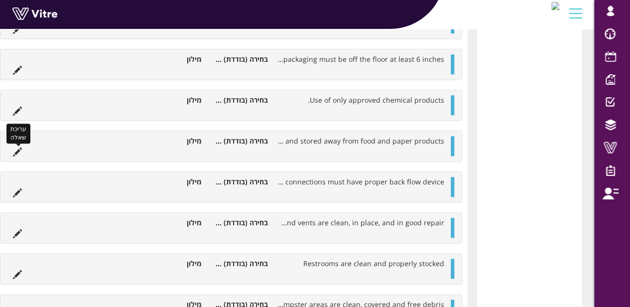
click at [15, 151] on icon at bounding box center [17, 151] width 9 height 9
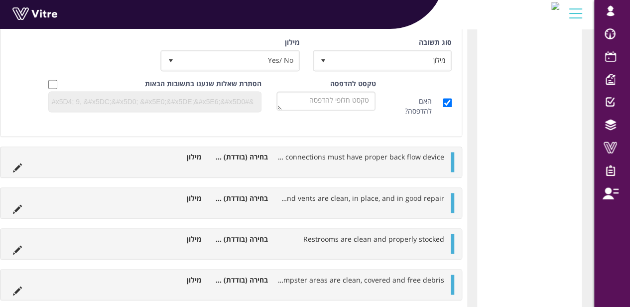
scroll to position [771, 0]
click at [18, 163] on icon at bounding box center [17, 167] width 9 height 9
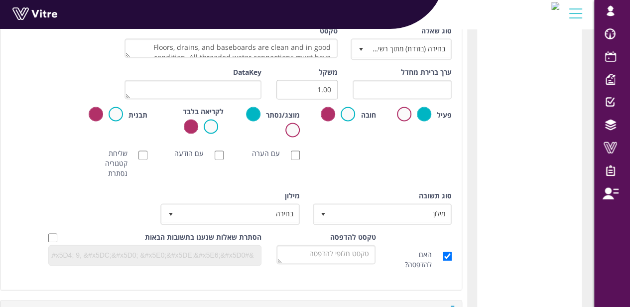
scroll to position [658, 0]
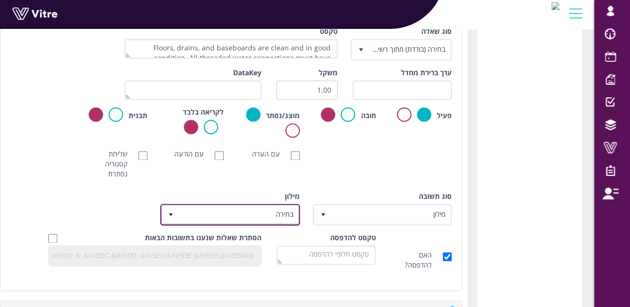
click at [208, 205] on span "בחירה" at bounding box center [238, 214] width 119 height 18
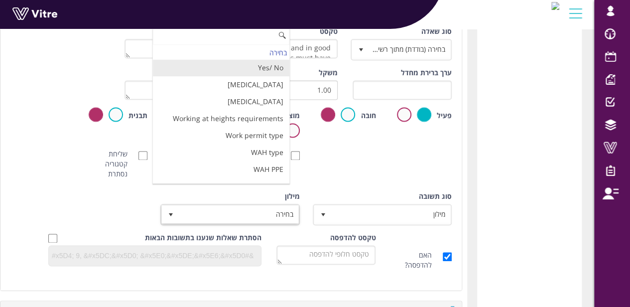
click at [252, 66] on li "Yes/ No" at bounding box center [221, 67] width 136 height 17
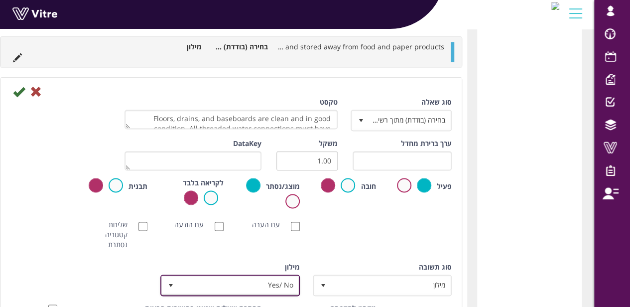
scroll to position [581, 0]
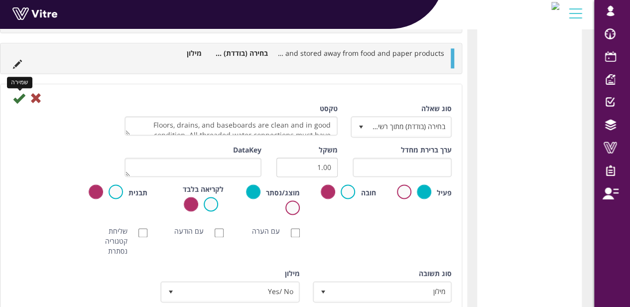
click at [18, 95] on icon at bounding box center [19, 98] width 12 height 12
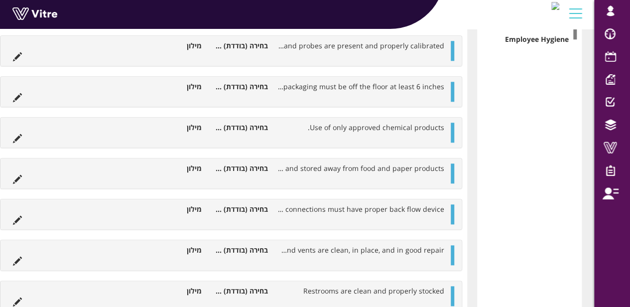
scroll to position [467, 0]
drag, startPoint x: 23, startPoint y: 216, endPoint x: 17, endPoint y: 216, distance: 6.0
click at [17, 216] on li "עריכת שאלה" at bounding box center [17, 219] width 19 height 10
click at [17, 216] on icon at bounding box center [17, 219] width 9 height 9
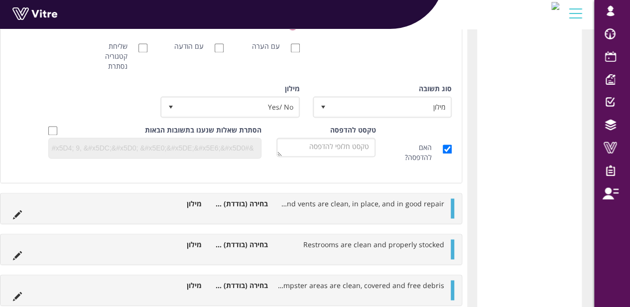
scroll to position [768, 0]
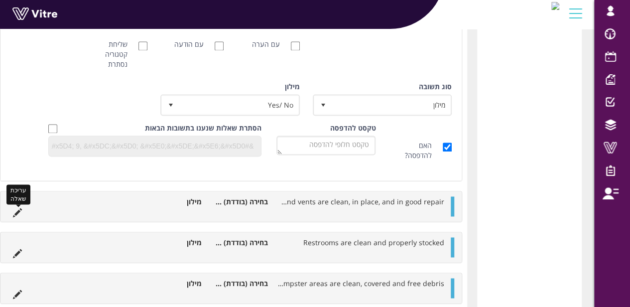
click at [15, 211] on icon at bounding box center [17, 212] width 9 height 9
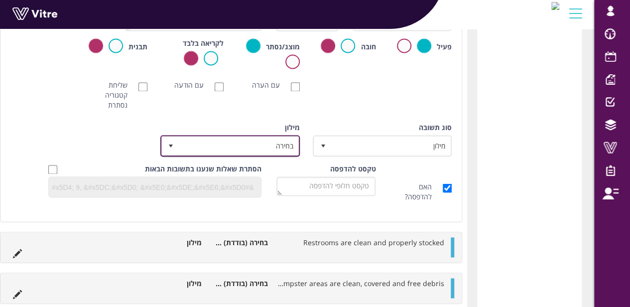
click at [189, 146] on span "בחירה" at bounding box center [238, 145] width 119 height 18
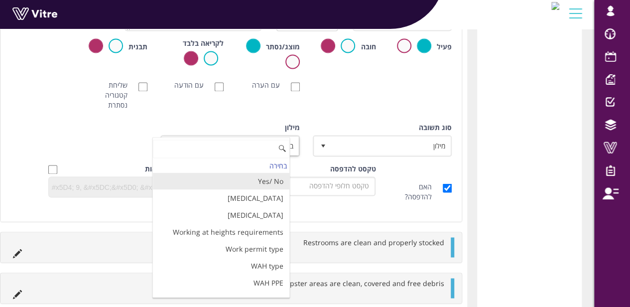
click at [207, 175] on li "Yes/ No" at bounding box center [221, 180] width 136 height 17
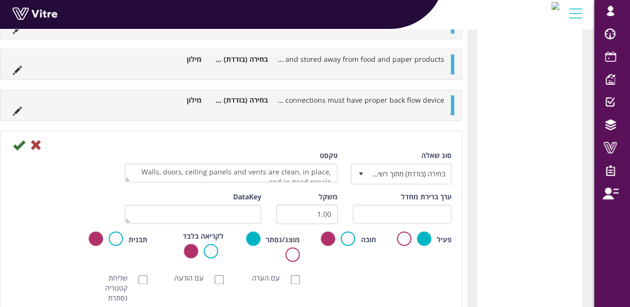
scroll to position [575, 0]
click at [13, 142] on icon at bounding box center [19, 145] width 12 height 12
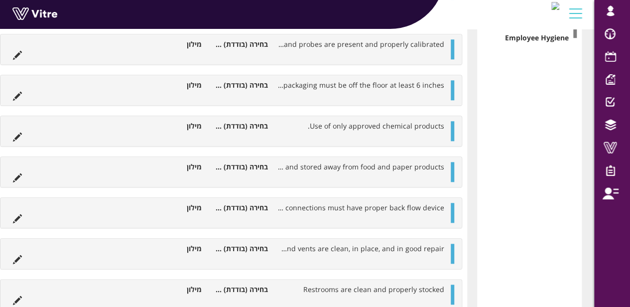
scroll to position [559, 0]
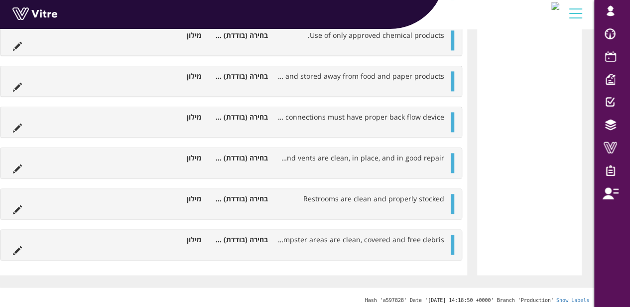
click at [12, 207] on li at bounding box center [17, 209] width 19 height 10
click at [14, 208] on icon at bounding box center [17, 209] width 9 height 9
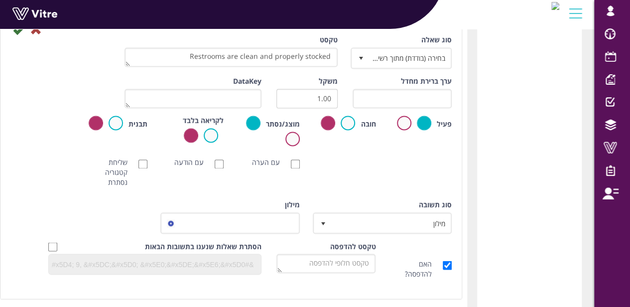
scroll to position [732, 0]
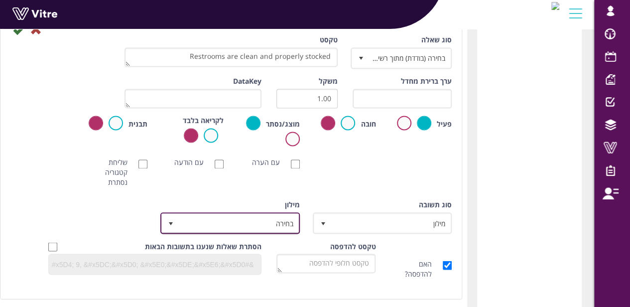
click at [208, 217] on span "בחירה" at bounding box center [238, 223] width 119 height 18
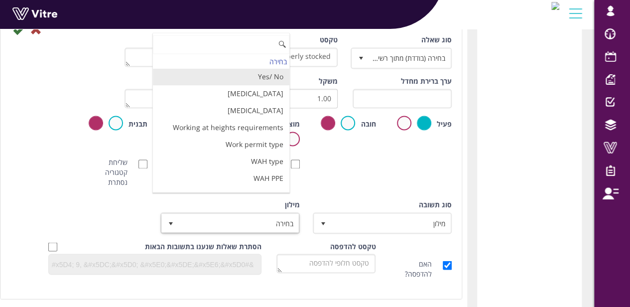
click at [244, 75] on li "Yes/ No" at bounding box center [221, 76] width 136 height 17
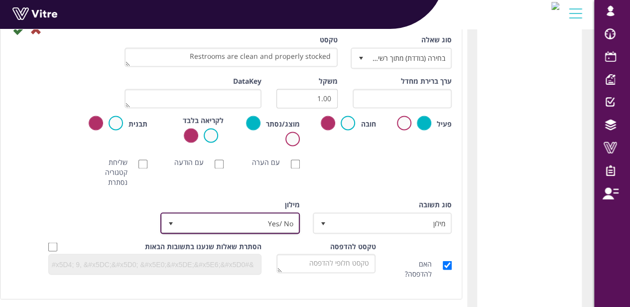
scroll to position [646, 0]
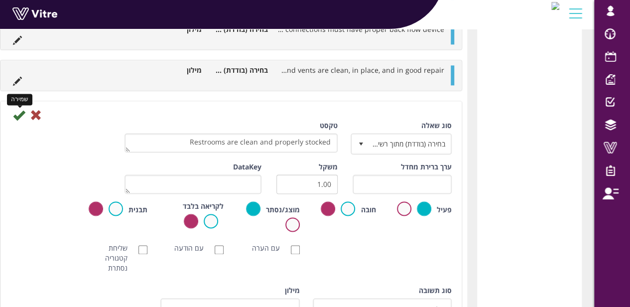
click at [17, 113] on icon at bounding box center [19, 115] width 12 height 12
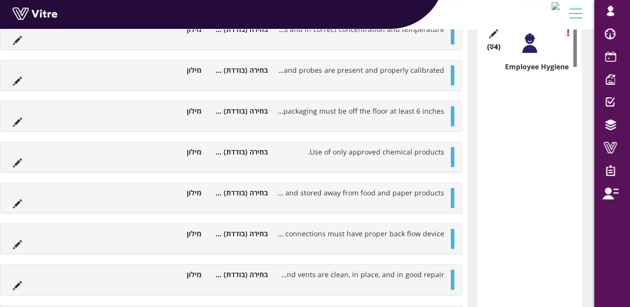
scroll to position [552, 0]
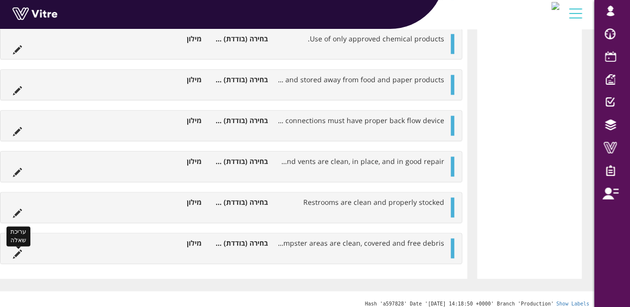
click at [17, 249] on icon at bounding box center [17, 253] width 9 height 9
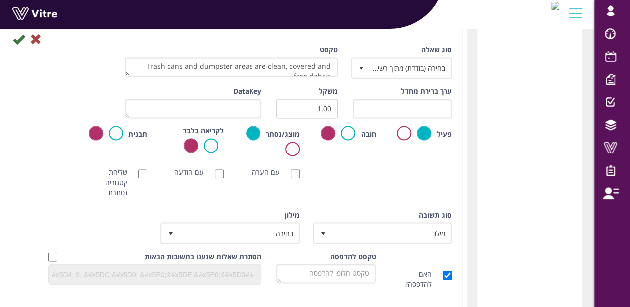
scroll to position [758, 0]
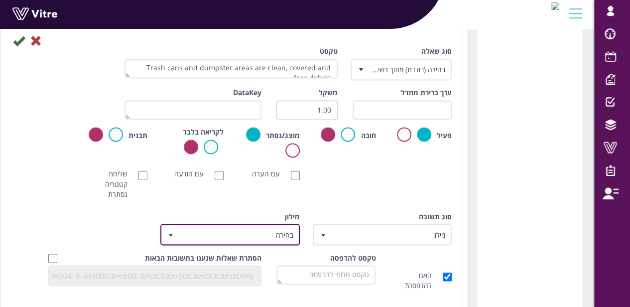
click at [178, 230] on span "select" at bounding box center [171, 234] width 18 height 18
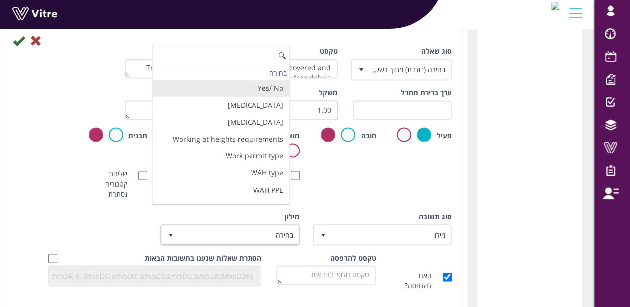
click at [215, 91] on li "Yes/ No" at bounding box center [221, 88] width 136 height 17
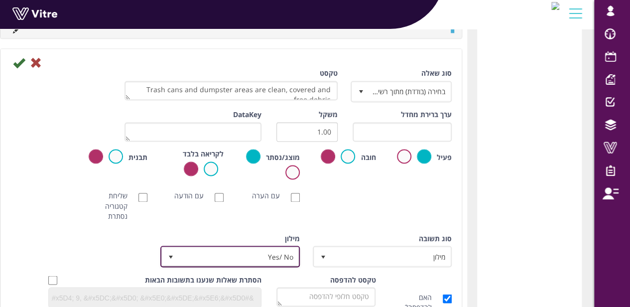
scroll to position [729, 0]
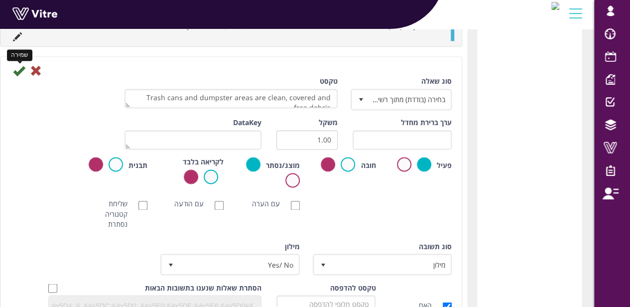
click at [19, 70] on icon at bounding box center [19, 71] width 12 height 12
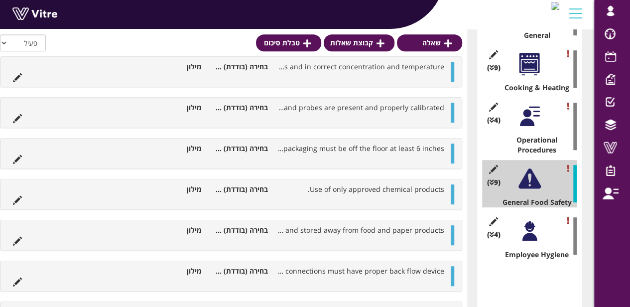
click at [538, 242] on div at bounding box center [529, 231] width 22 height 22
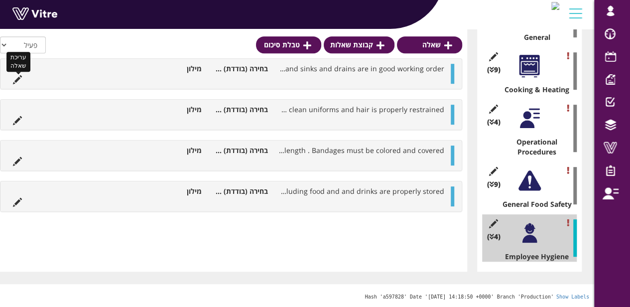
click at [19, 82] on icon at bounding box center [17, 79] width 9 height 9
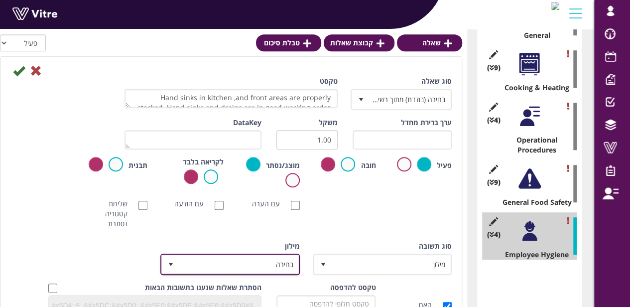
click at [216, 266] on span "בחירה" at bounding box center [238, 264] width 119 height 18
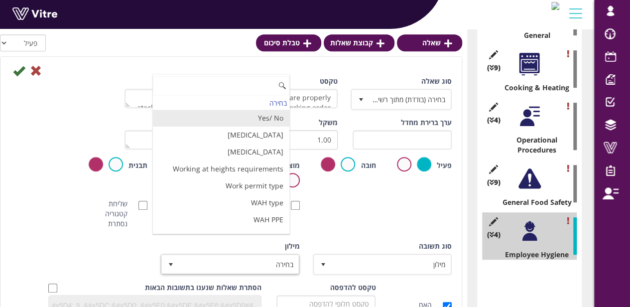
click at [258, 116] on li "Yes/ No" at bounding box center [221, 118] width 136 height 17
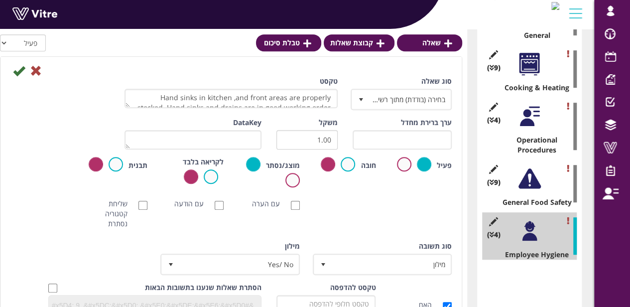
click at [40, 115] on div "סוג שאלה בחירה (בודדת) מתוך רשימה 3 טקסט Hand sinks in kitchen ,and front areas…" at bounding box center [231, 96] width 456 height 41
click at [13, 70] on icon at bounding box center [19, 71] width 12 height 12
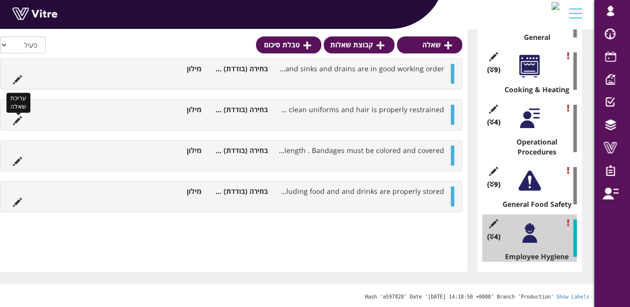
click at [21, 121] on icon at bounding box center [17, 120] width 9 height 9
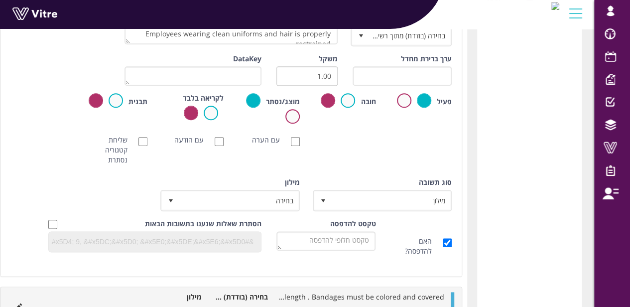
scroll to position [486, 0]
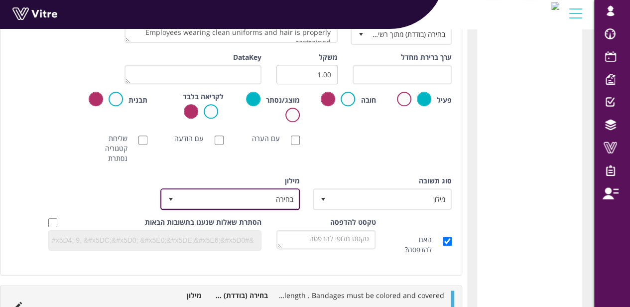
click at [180, 196] on span "בחירה" at bounding box center [238, 199] width 119 height 18
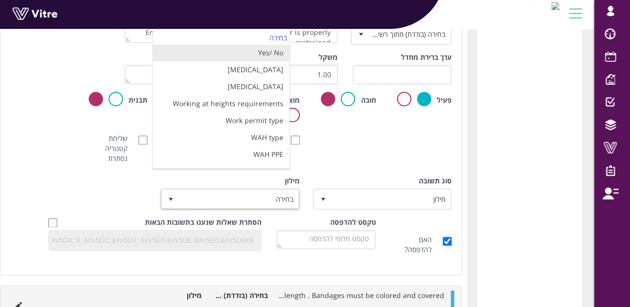
click at [205, 54] on li "Yes/ No" at bounding box center [221, 52] width 136 height 17
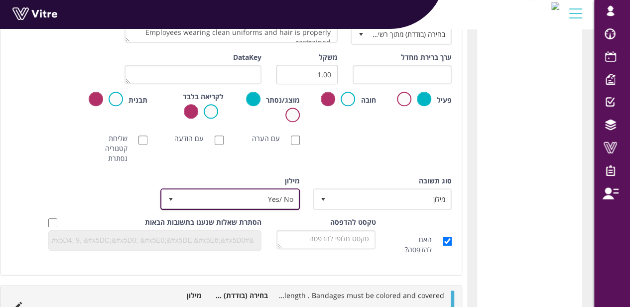
scroll to position [429, 0]
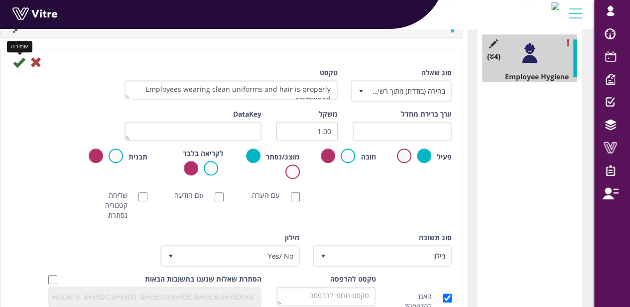
click at [15, 61] on icon at bounding box center [19, 62] width 12 height 12
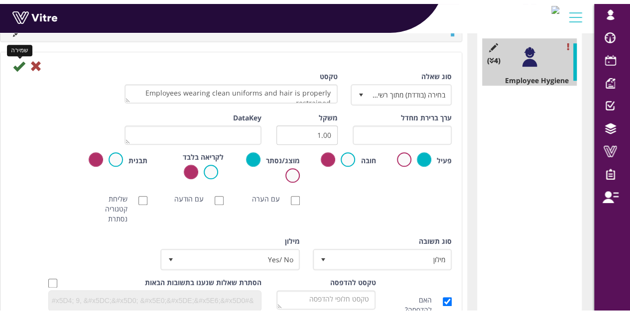
scroll to position [251, 0]
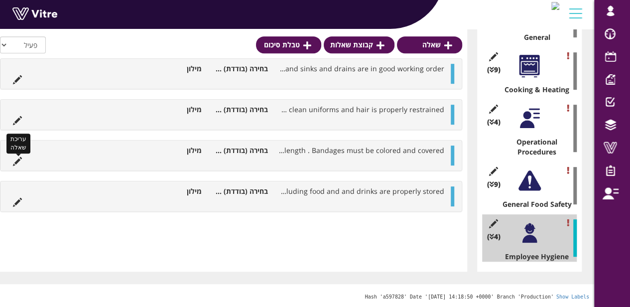
click at [14, 157] on icon at bounding box center [17, 161] width 9 height 9
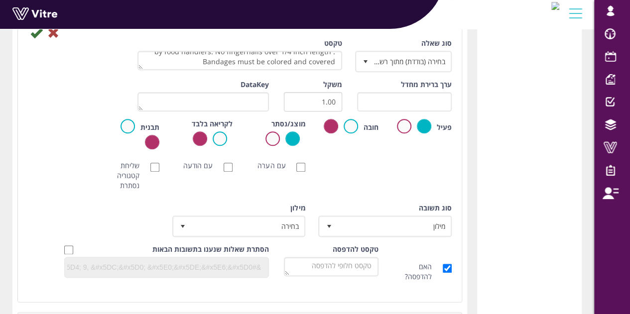
scroll to position [519, 0]
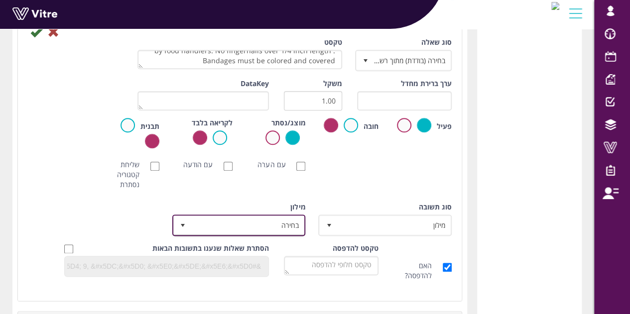
click at [208, 219] on span "בחירה" at bounding box center [248, 225] width 114 height 18
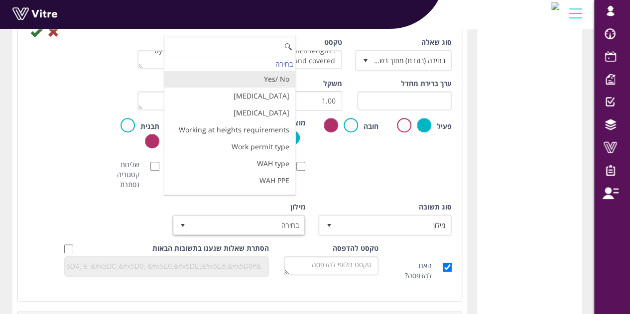
click at [231, 74] on li "Yes/ No" at bounding box center [229, 79] width 130 height 17
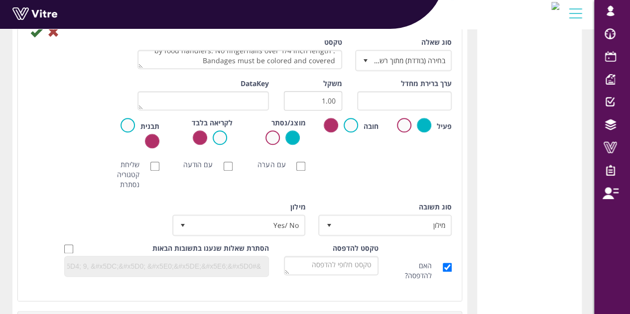
click at [36, 33] on icon at bounding box center [36, 32] width 12 height 12
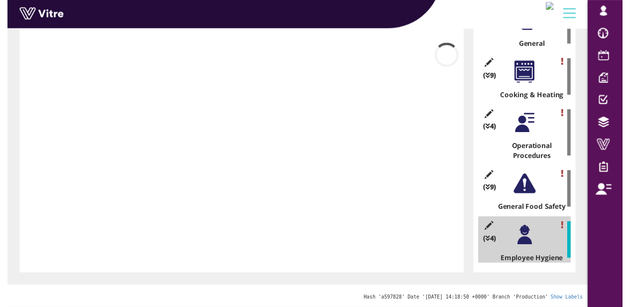
scroll to position [259, 0]
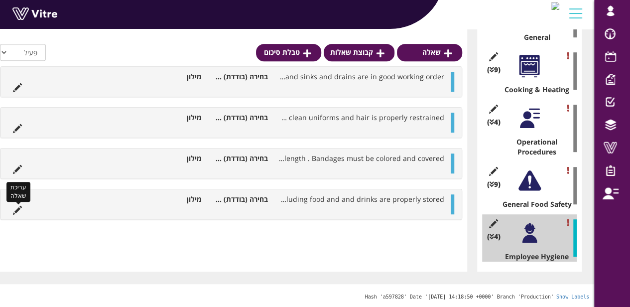
click at [14, 206] on icon at bounding box center [17, 210] width 9 height 9
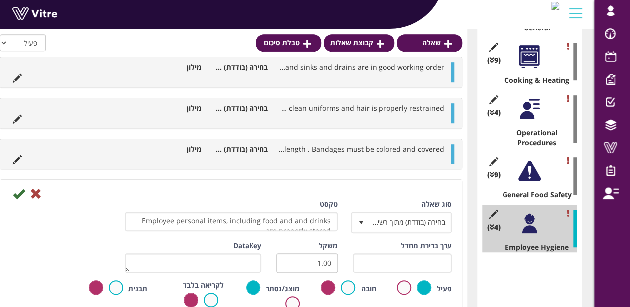
scroll to position [462, 0]
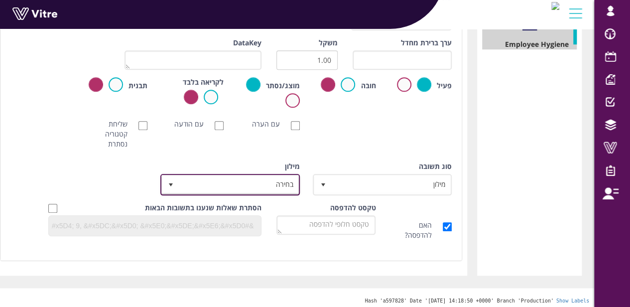
click at [193, 180] on span "בחירה" at bounding box center [238, 184] width 119 height 18
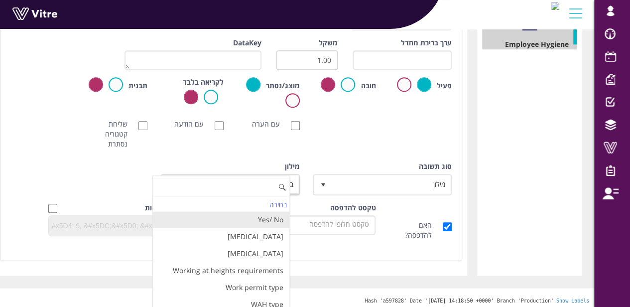
click at [223, 218] on li "Yes/ No" at bounding box center [221, 219] width 136 height 17
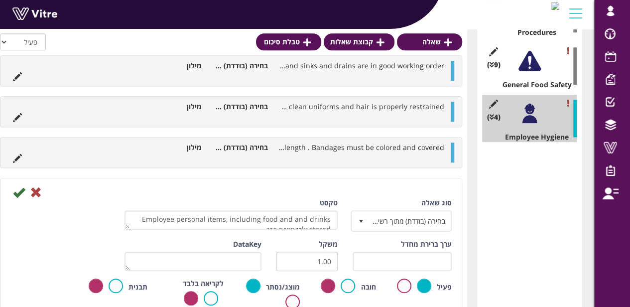
scroll to position [366, 0]
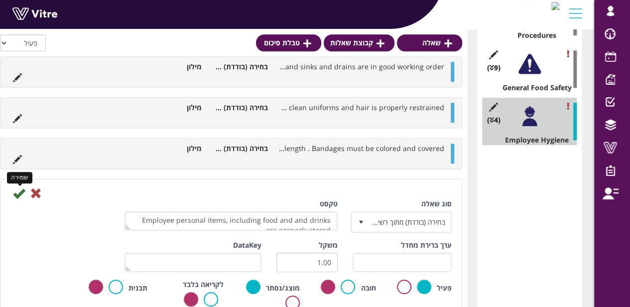
click at [20, 189] on icon at bounding box center [19, 193] width 12 height 12
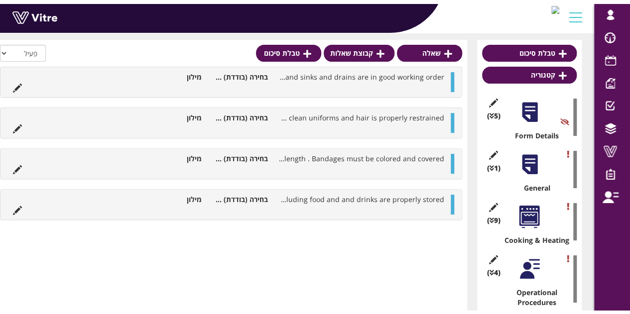
scroll to position [102, 0]
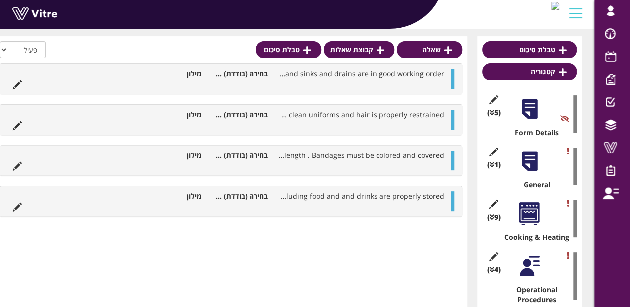
click at [536, 165] on div at bounding box center [529, 161] width 22 height 22
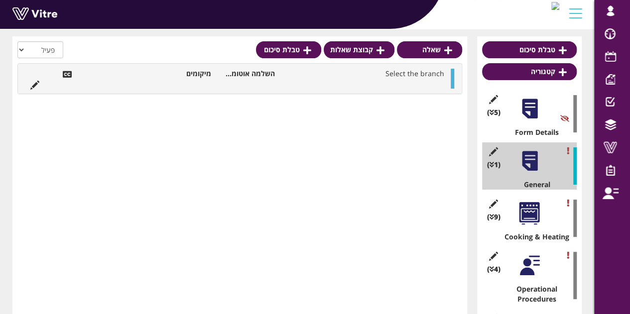
click at [526, 222] on div at bounding box center [529, 213] width 22 height 22
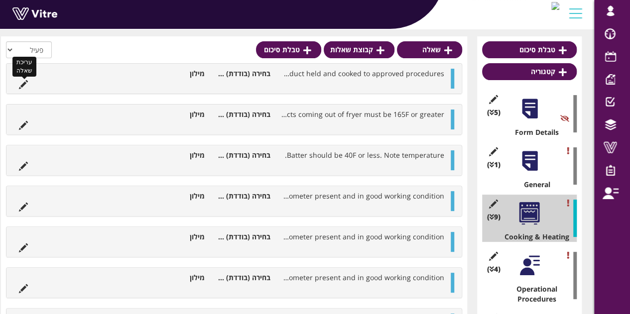
click at [28, 84] on icon at bounding box center [23, 84] width 9 height 9
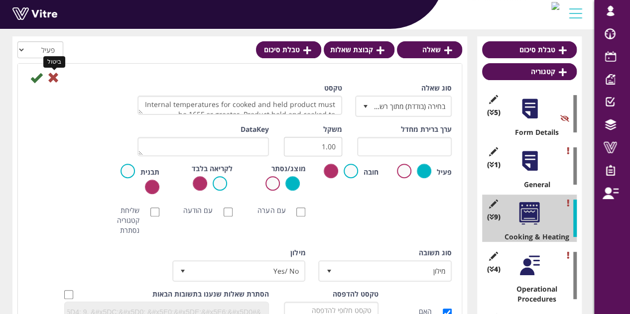
click at [53, 75] on icon at bounding box center [53, 78] width 12 height 12
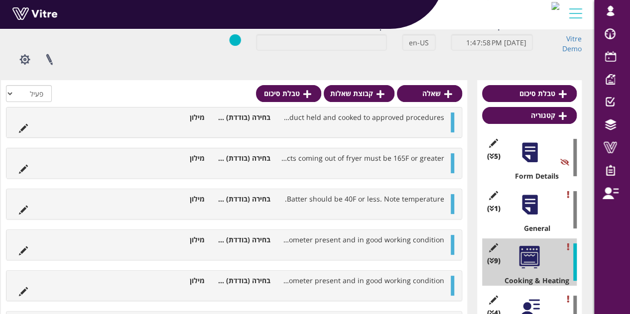
scroll to position [0, 0]
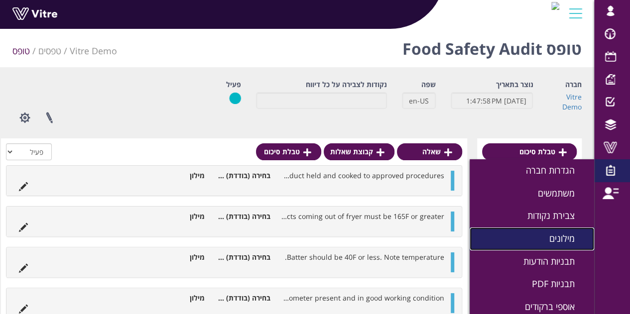
click at [545, 234] on link "מילונים" at bounding box center [532, 239] width 124 height 23
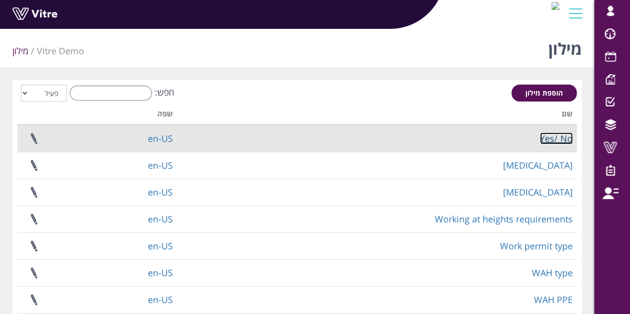
click at [566, 141] on link "Yes/ No" at bounding box center [556, 138] width 33 height 12
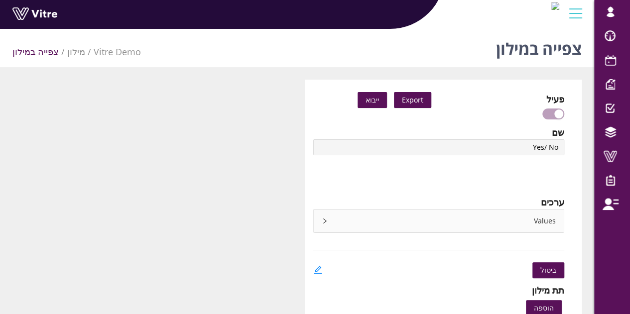
type input "Yes/ No"
click at [318, 270] on icon "edit" at bounding box center [317, 269] width 9 height 9
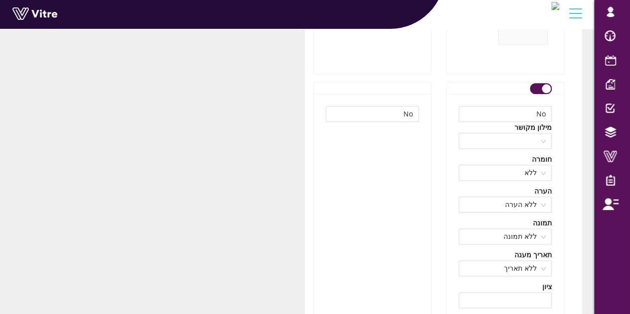
scroll to position [497, 0]
click at [534, 203] on span "ללא הערה" at bounding box center [505, 203] width 81 height 15
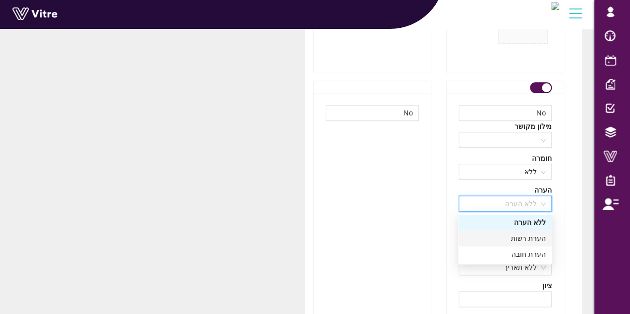
click at [538, 242] on div "הערת רשות" at bounding box center [505, 238] width 82 height 11
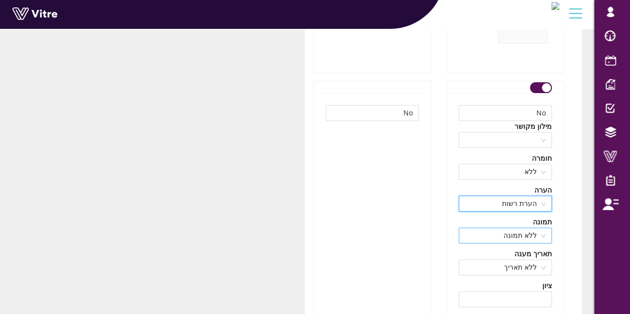
click at [538, 229] on span "ללא תמונה" at bounding box center [505, 235] width 81 height 15
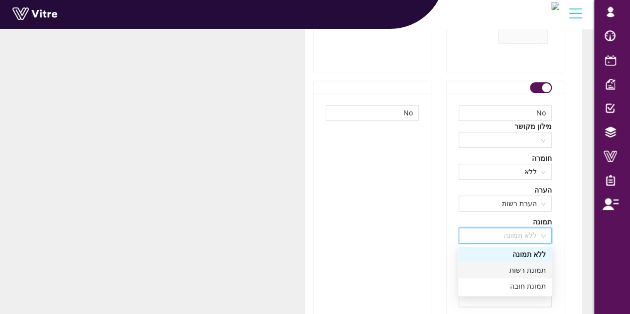
click at [537, 274] on div "תמונת רשות" at bounding box center [505, 270] width 82 height 11
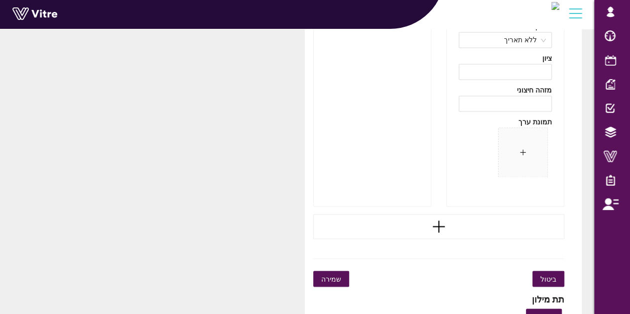
scroll to position [728, 0]
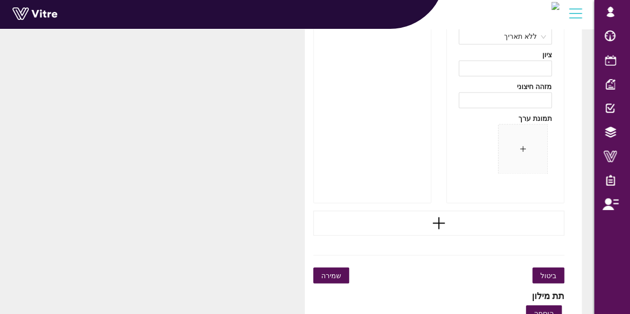
click at [315, 268] on button "שמירה" at bounding box center [331, 275] width 36 height 16
